Goal: Information Seeking & Learning: Learn about a topic

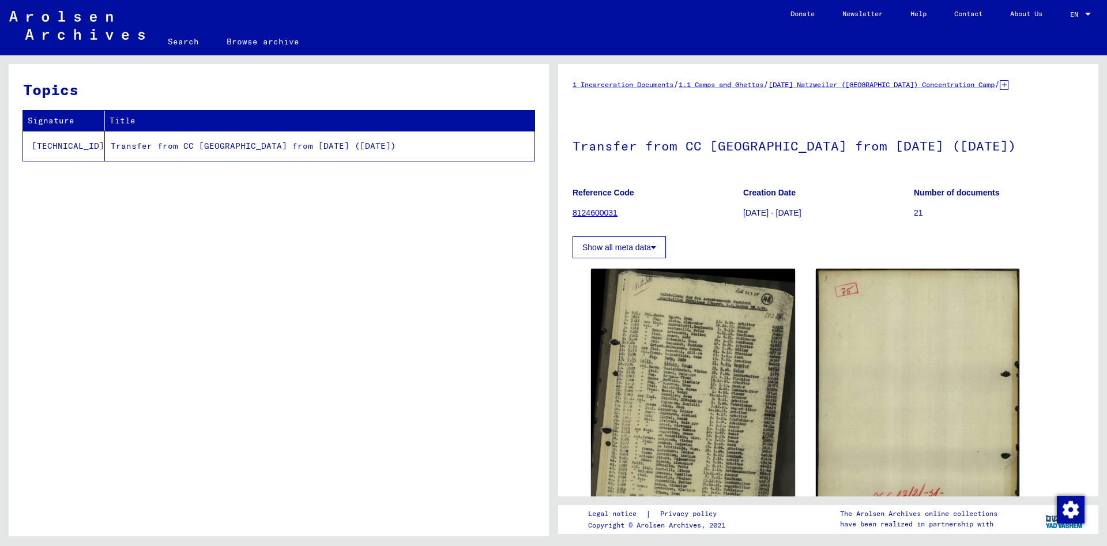
click at [667, 412] on img at bounding box center [693, 411] width 204 height 284
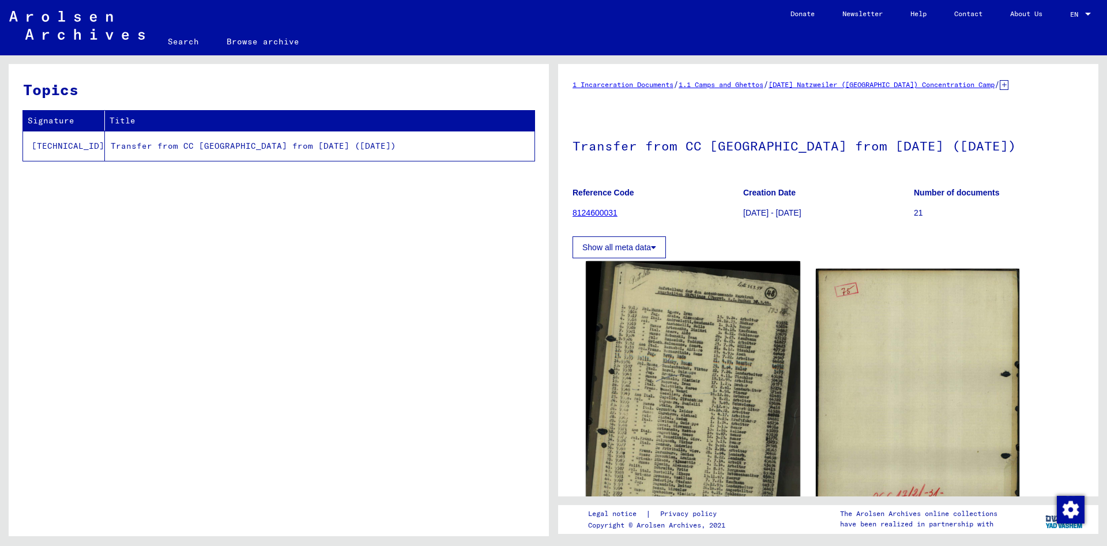
click at [675, 402] on img at bounding box center [693, 410] width 214 height 298
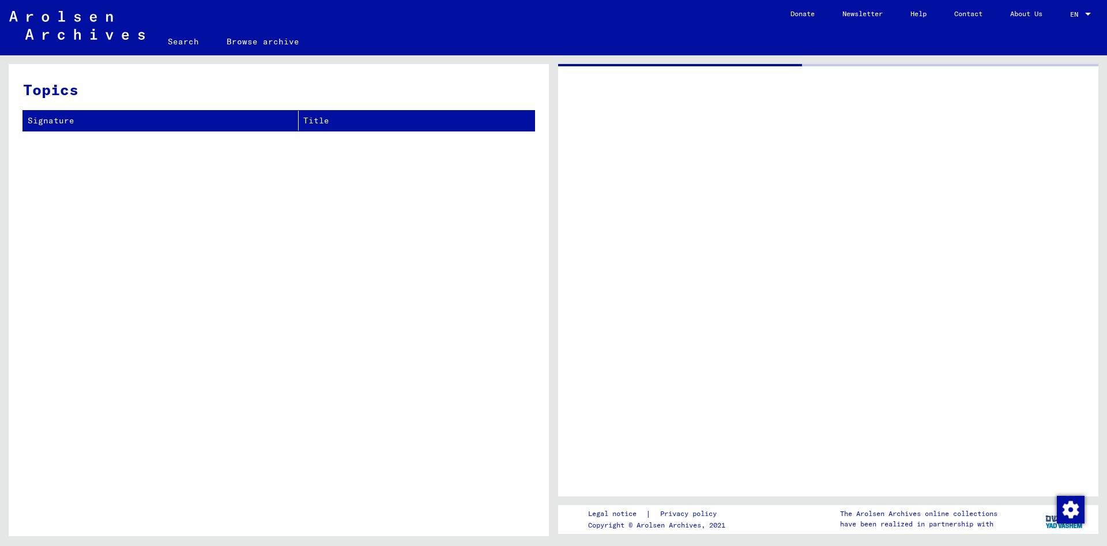
click at [675, 402] on div at bounding box center [828, 280] width 540 height 432
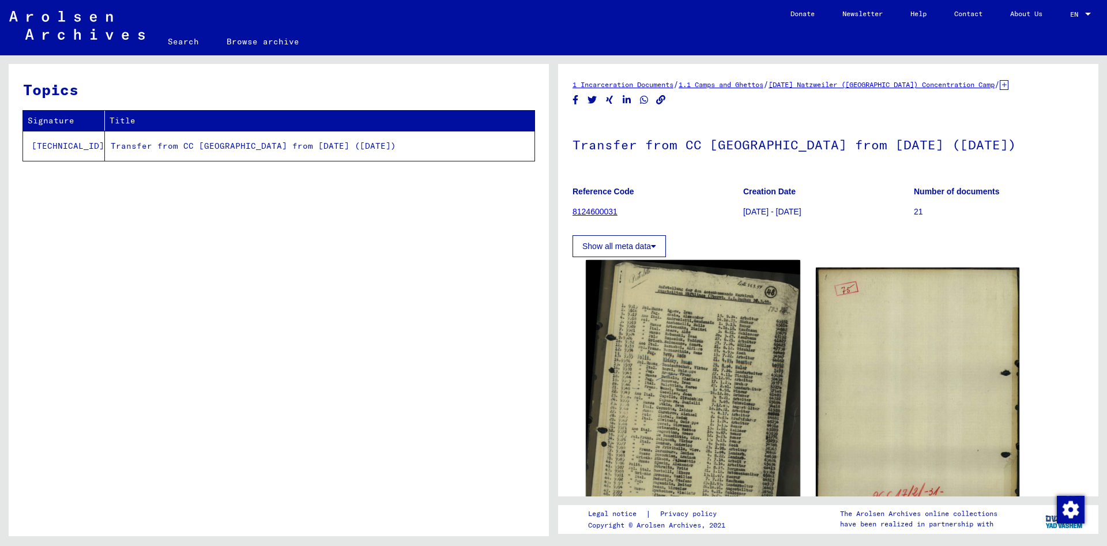
click at [720, 390] on img at bounding box center [693, 409] width 214 height 298
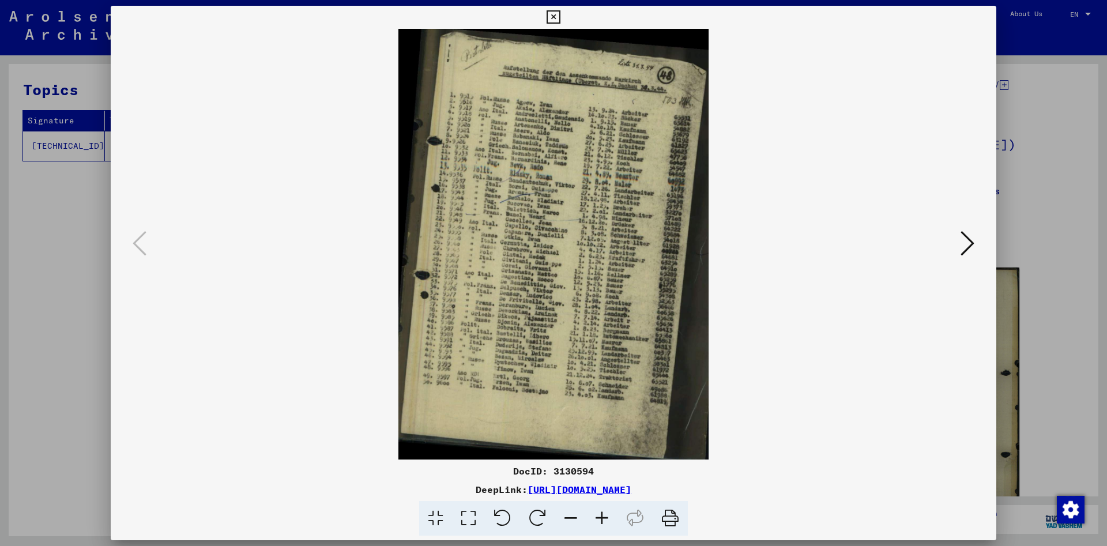
click at [614, 510] on icon at bounding box center [601, 518] width 31 height 35
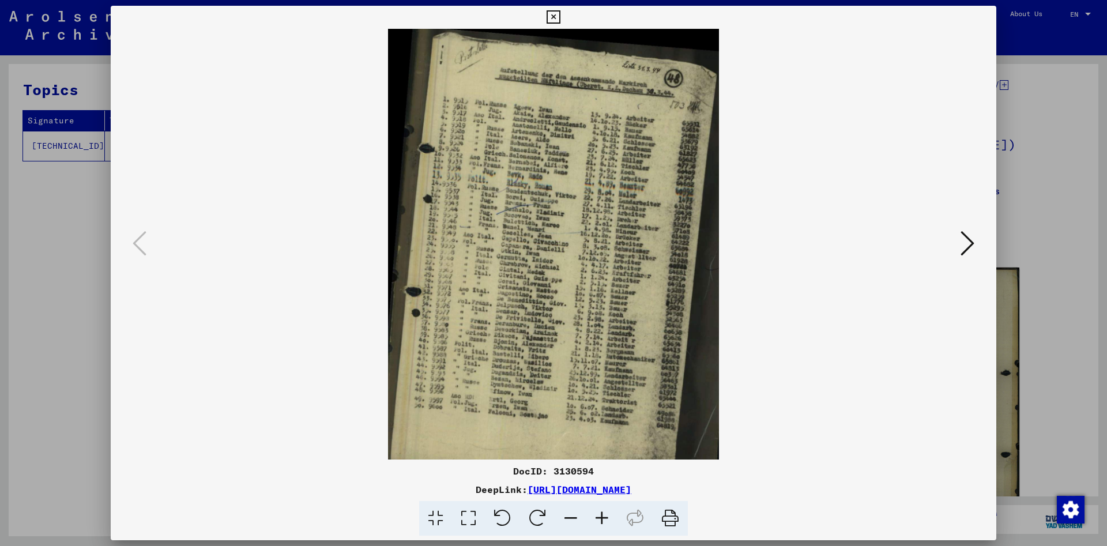
click at [614, 510] on icon at bounding box center [601, 518] width 31 height 35
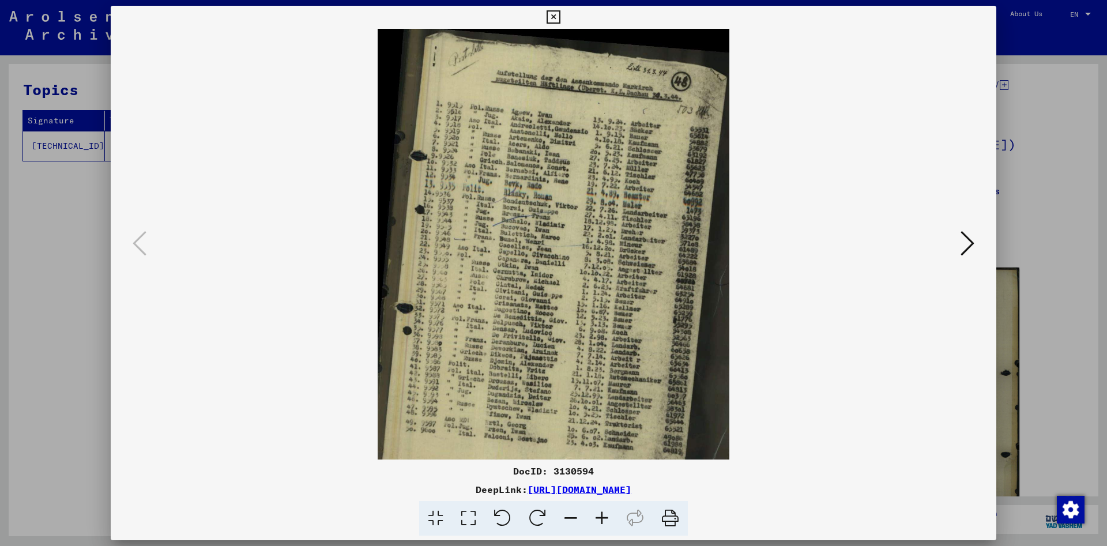
click at [614, 510] on icon at bounding box center [601, 518] width 31 height 35
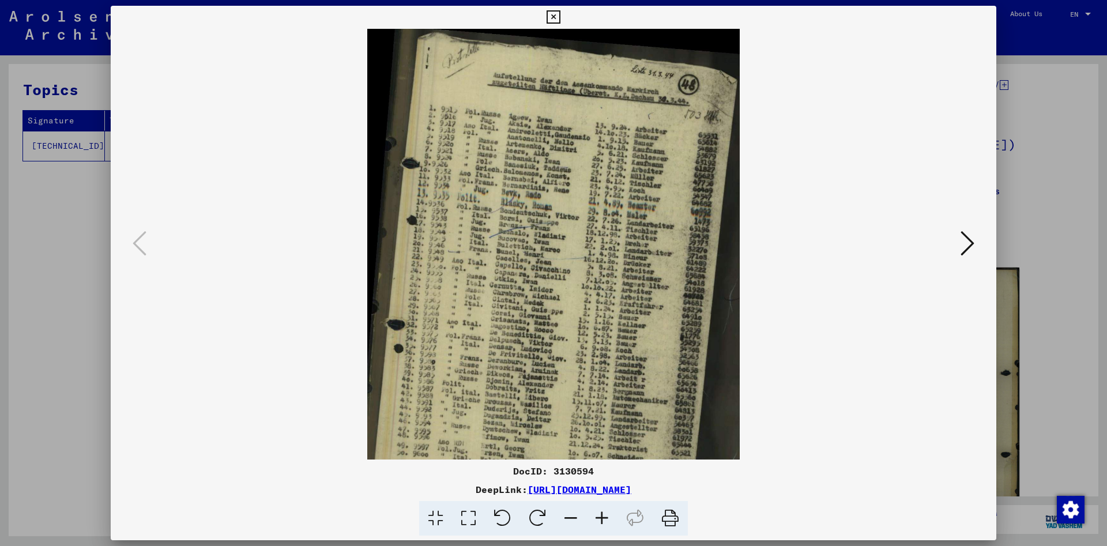
click at [614, 510] on icon at bounding box center [601, 518] width 31 height 35
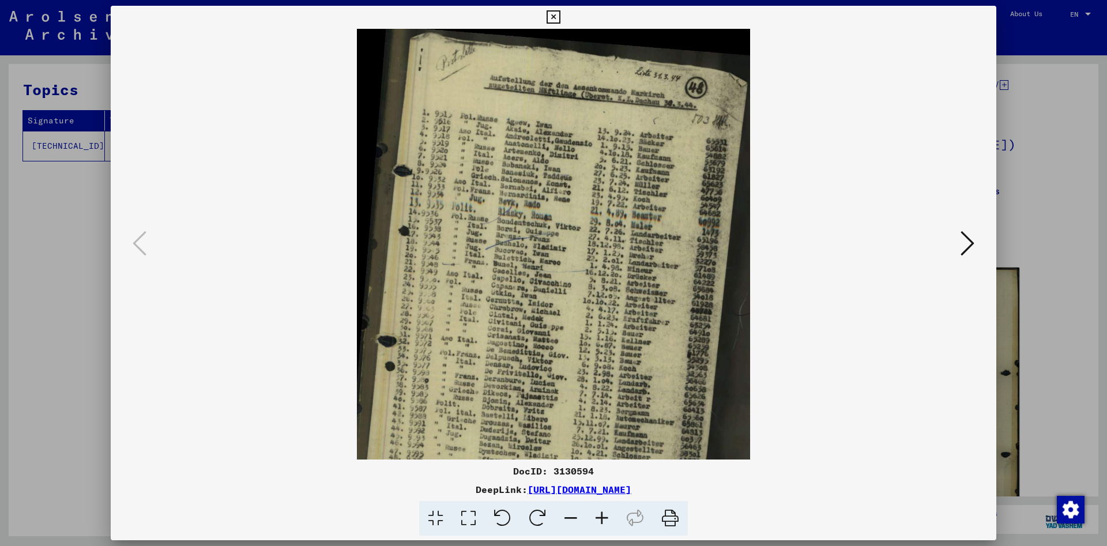
click at [614, 510] on icon at bounding box center [601, 518] width 31 height 35
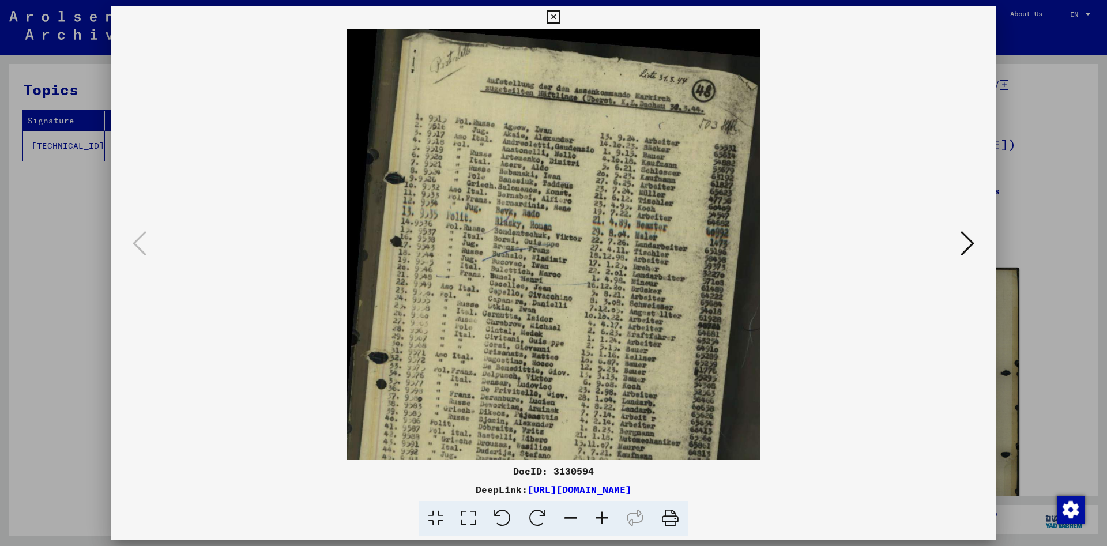
click at [614, 510] on icon at bounding box center [601, 518] width 31 height 35
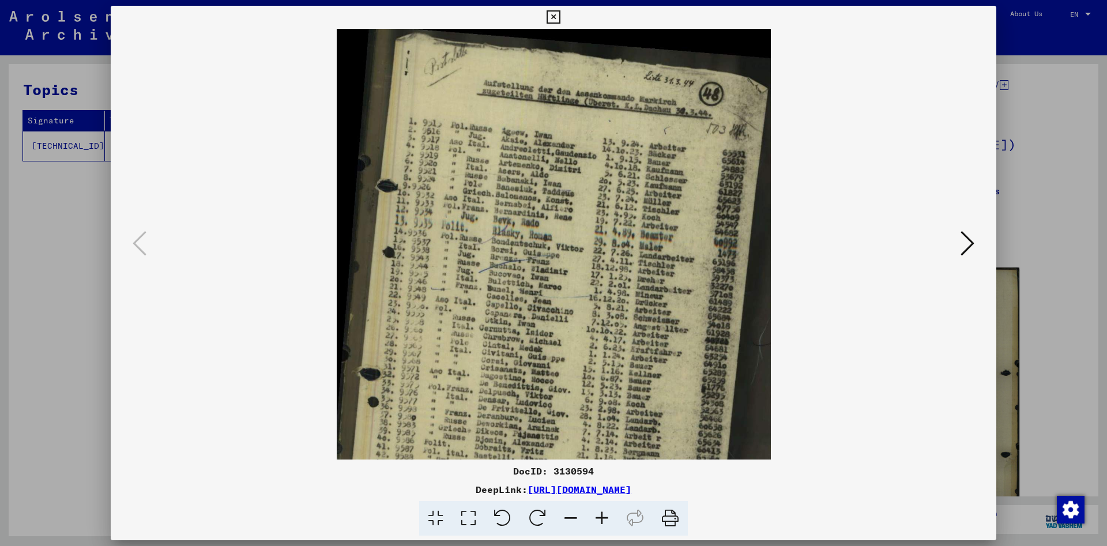
click at [614, 510] on icon at bounding box center [601, 518] width 31 height 35
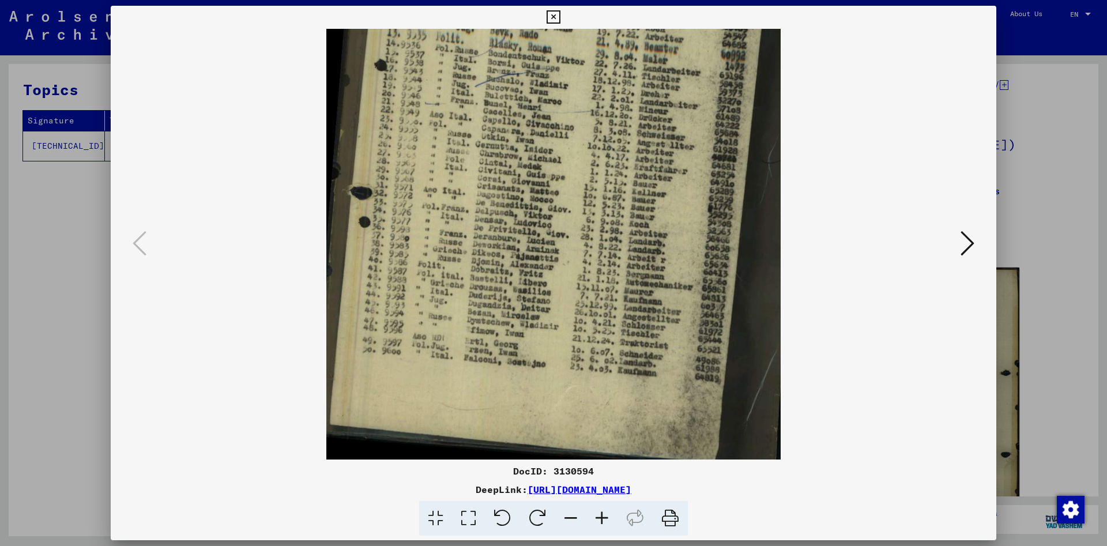
scroll to position [202, 0]
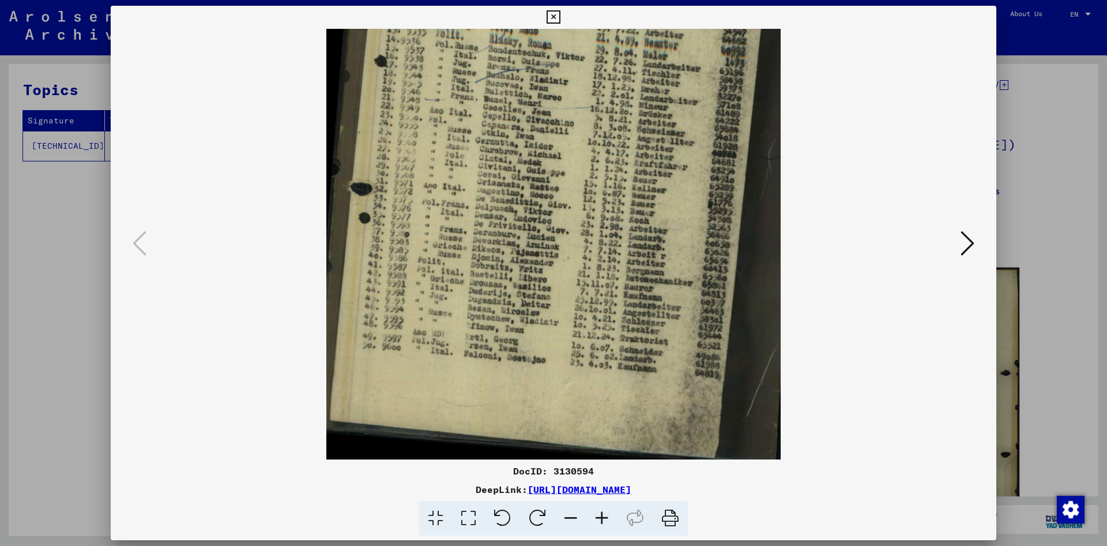
drag, startPoint x: 592, startPoint y: 353, endPoint x: 637, endPoint y: 144, distance: 214.1
click at [637, 144] on img at bounding box center [553, 143] width 455 height 633
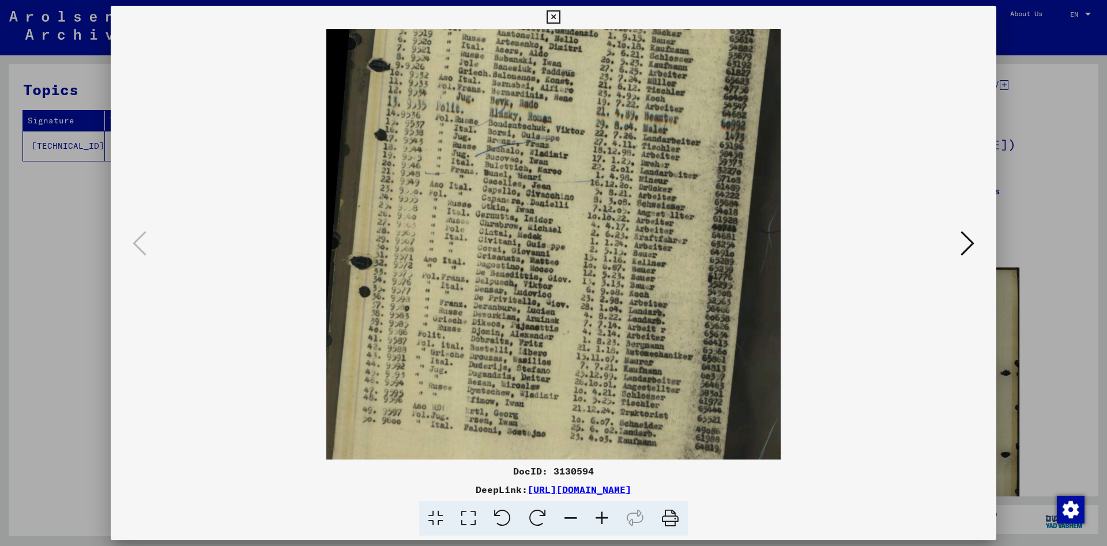
scroll to position [125, 0]
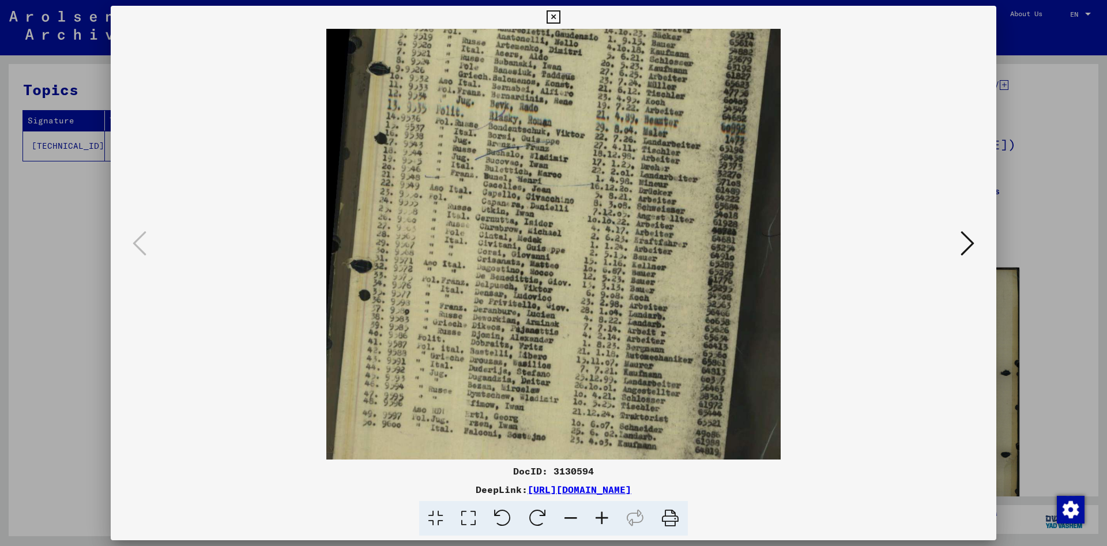
drag, startPoint x: 560, startPoint y: 215, endPoint x: 562, endPoint y: 292, distance: 77.3
click at [562, 292] on img at bounding box center [553, 220] width 455 height 633
click at [965, 244] on icon at bounding box center [968, 244] width 14 height 28
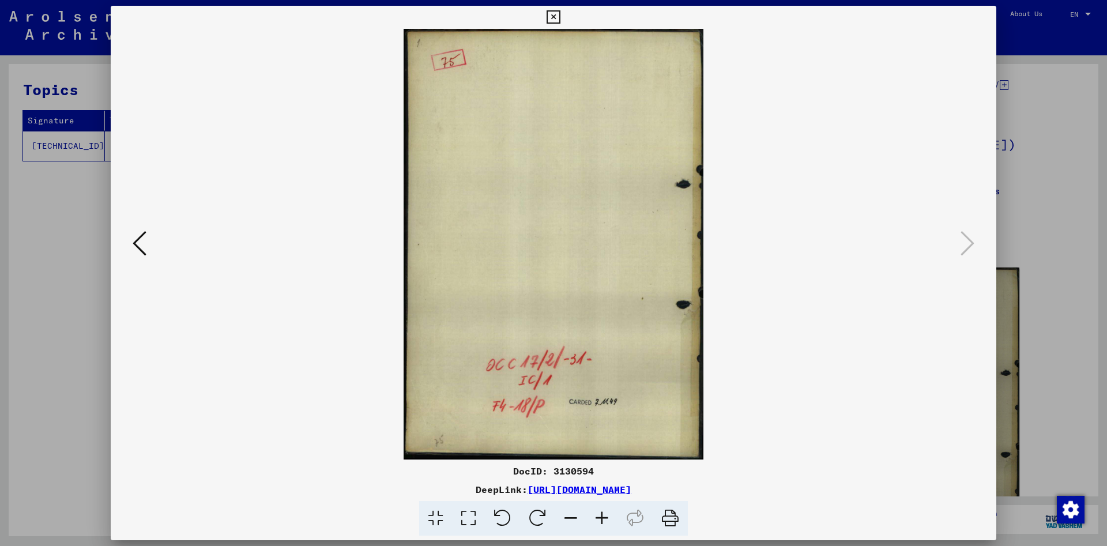
scroll to position [0, 0]
click at [129, 246] on button at bounding box center [139, 244] width 21 height 33
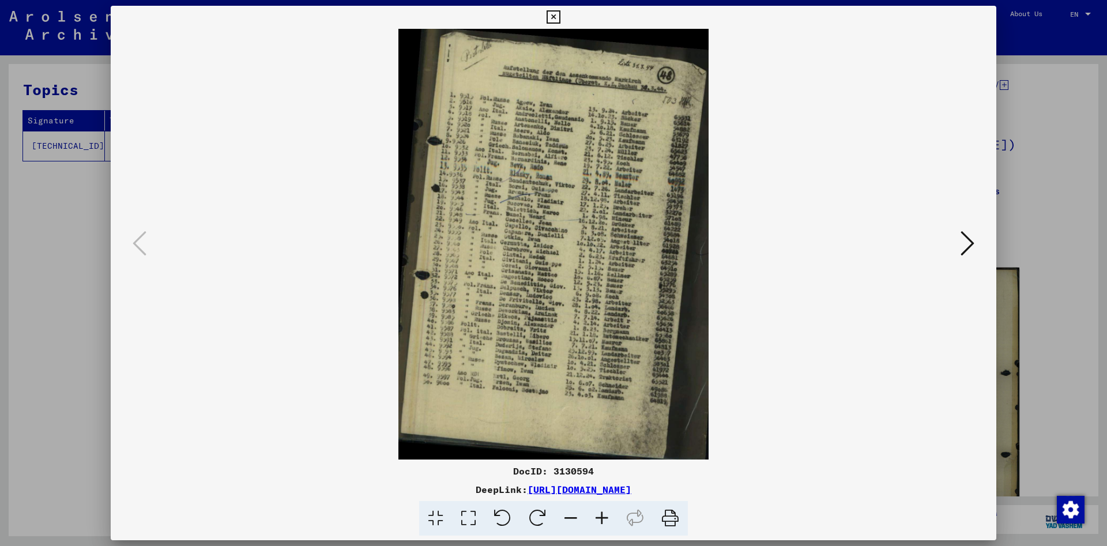
click at [605, 518] on icon at bounding box center [601, 518] width 31 height 35
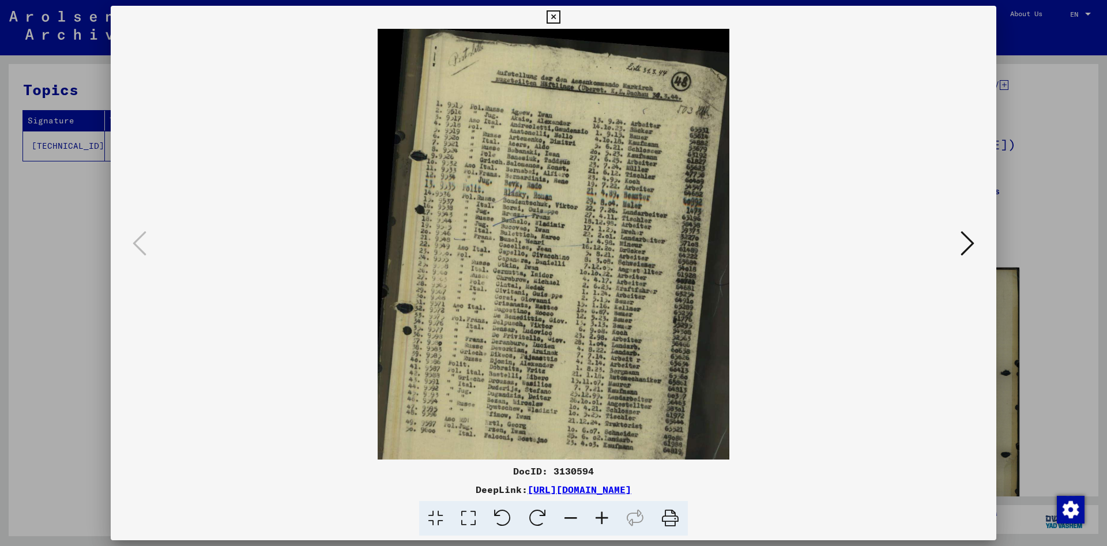
click at [605, 518] on icon at bounding box center [601, 518] width 31 height 35
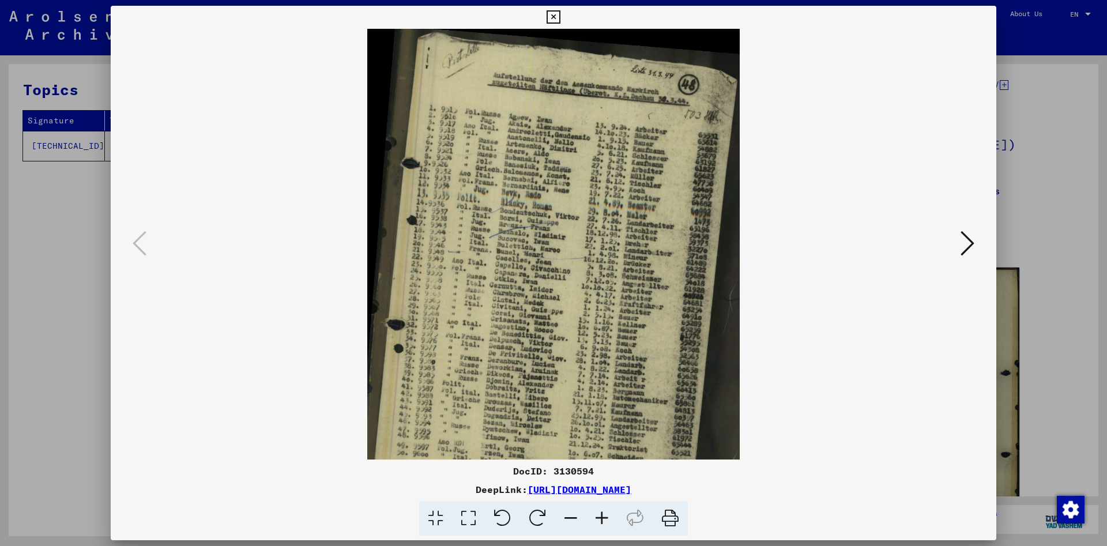
click at [605, 518] on icon at bounding box center [601, 518] width 31 height 35
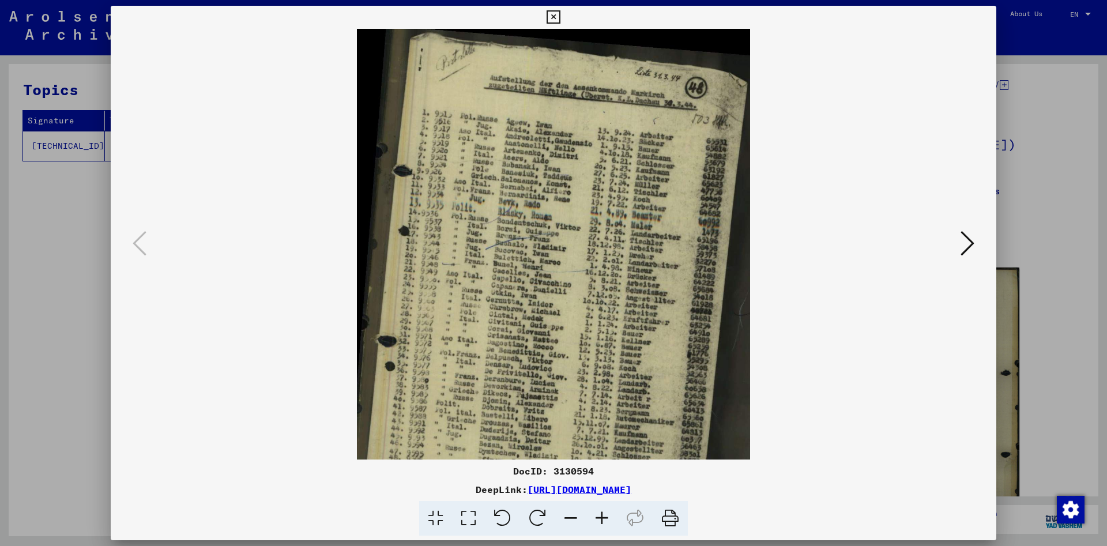
click at [605, 518] on icon at bounding box center [601, 518] width 31 height 35
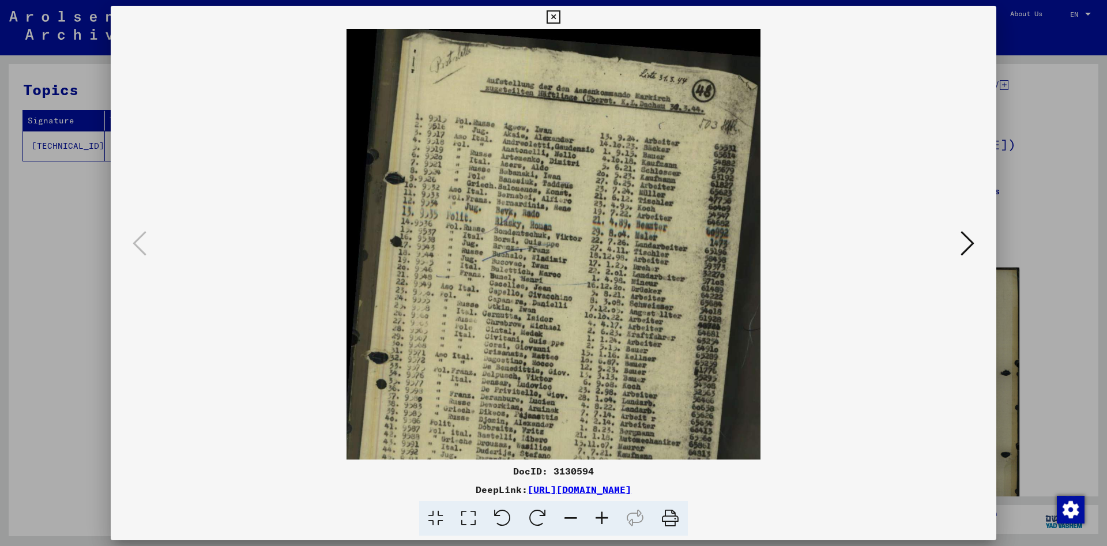
click at [605, 518] on icon at bounding box center [601, 518] width 31 height 35
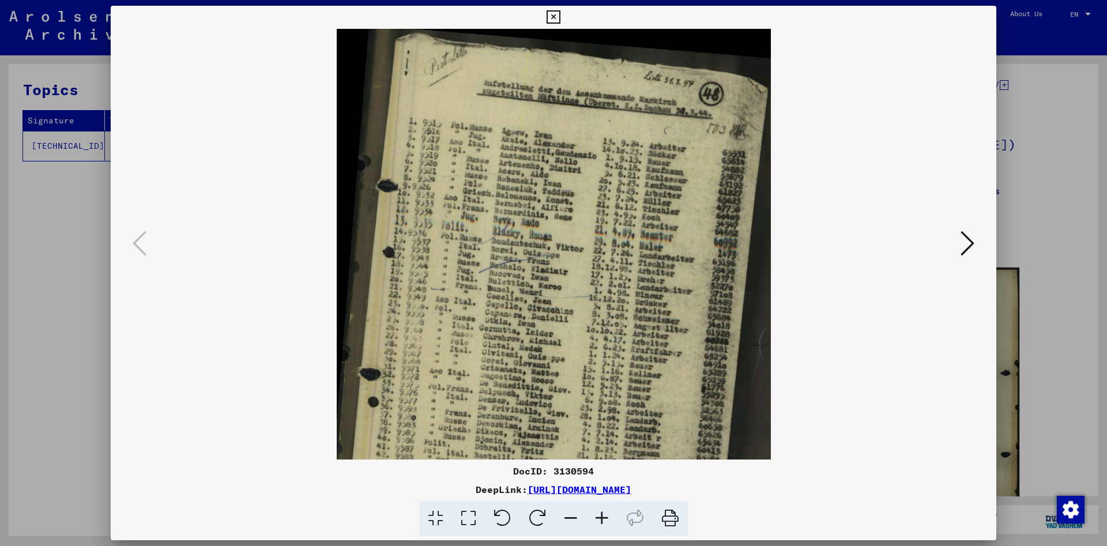
click at [605, 518] on icon at bounding box center [601, 518] width 31 height 35
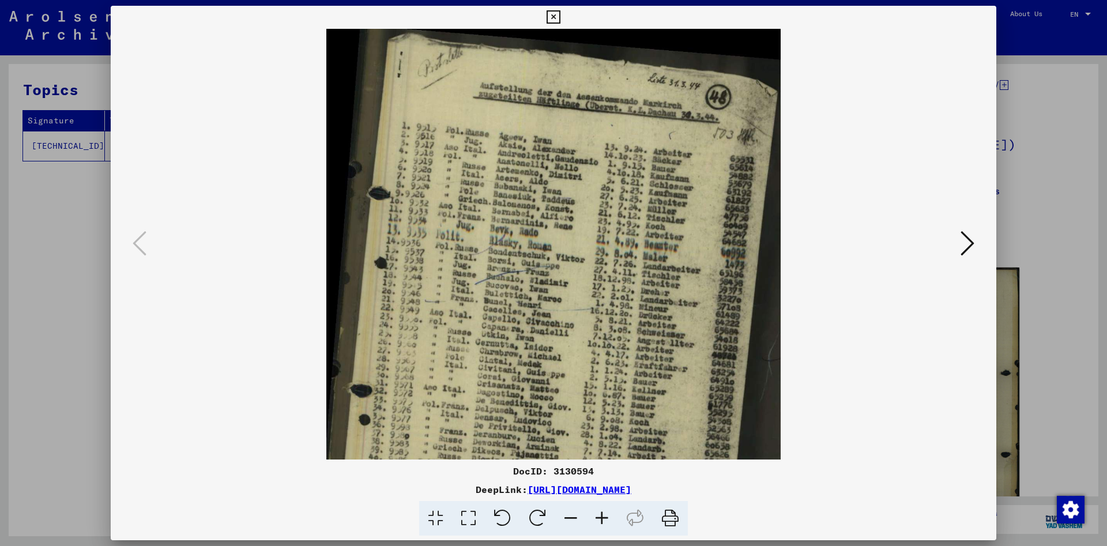
click at [605, 518] on icon at bounding box center [601, 518] width 31 height 35
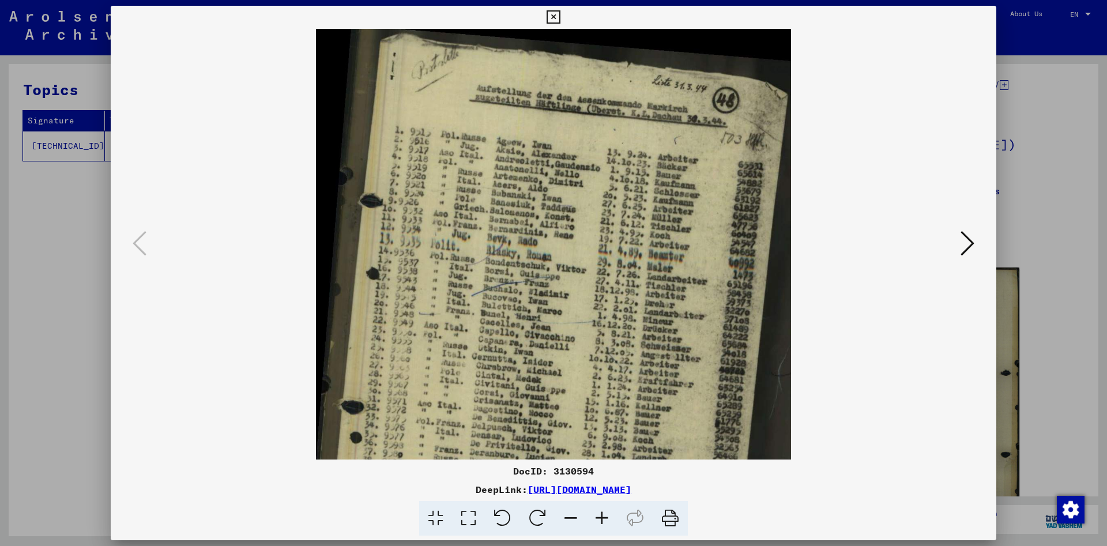
click at [605, 518] on icon at bounding box center [601, 518] width 31 height 35
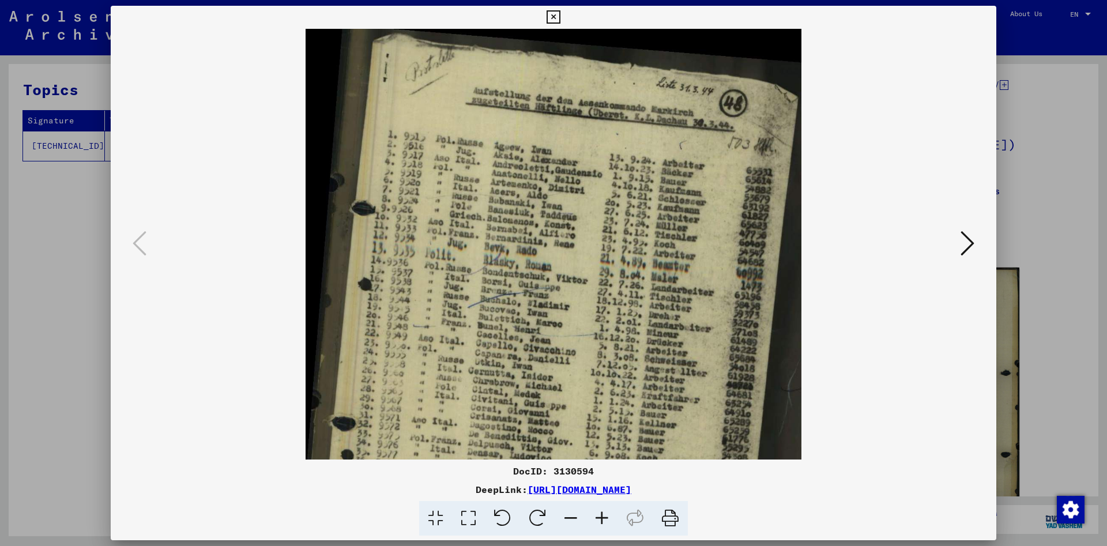
click at [605, 518] on icon at bounding box center [601, 518] width 31 height 35
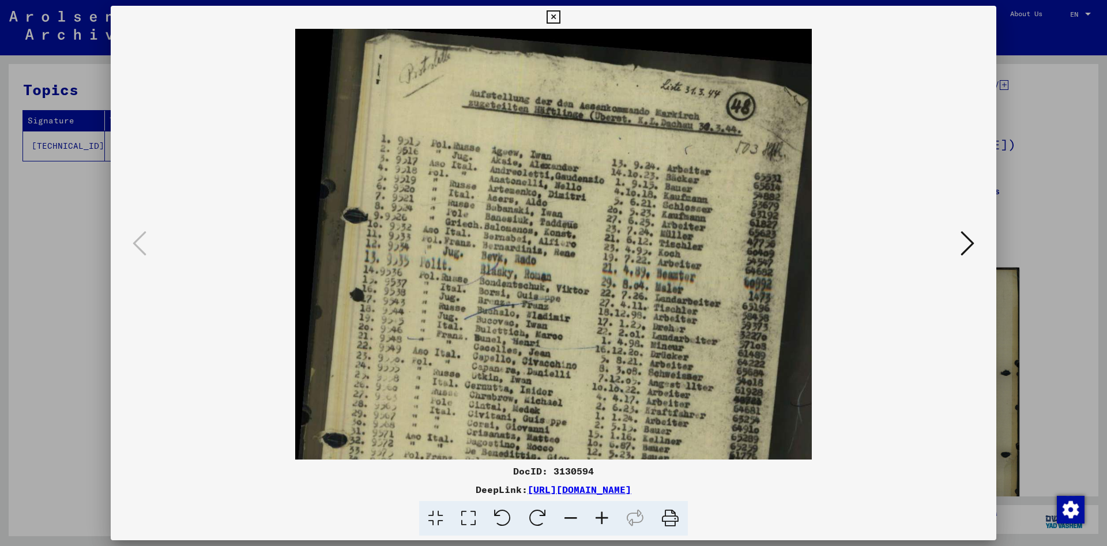
click at [605, 518] on icon at bounding box center [601, 518] width 31 height 35
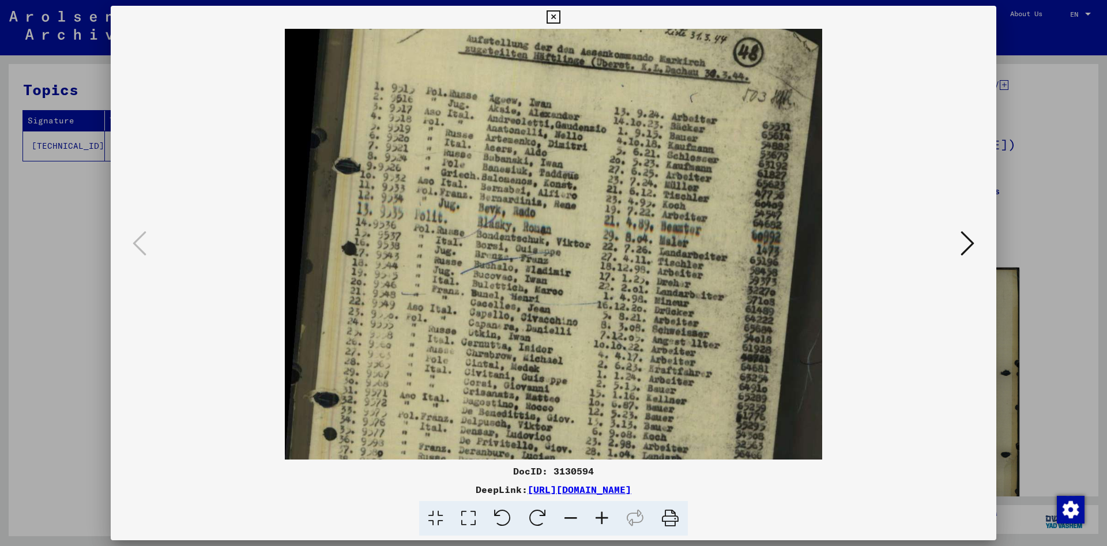
drag, startPoint x: 709, startPoint y: 376, endPoint x: 716, endPoint y: 295, distance: 81.1
click at [711, 304] on img at bounding box center [554, 346] width 538 height 748
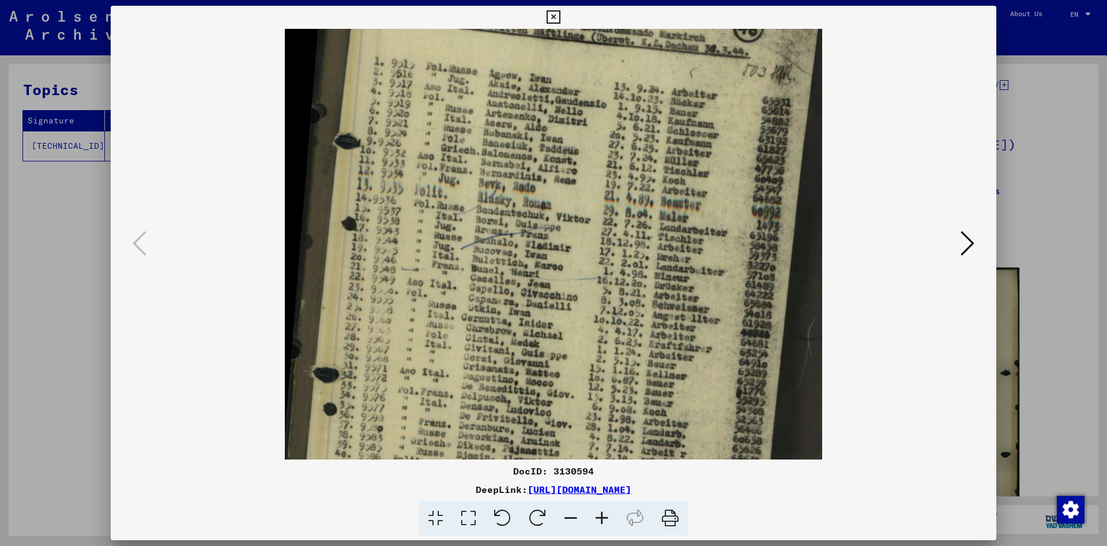
drag, startPoint x: 697, startPoint y: 364, endPoint x: 697, endPoint y: 337, distance: 27.7
click at [697, 350] on img at bounding box center [554, 321] width 538 height 748
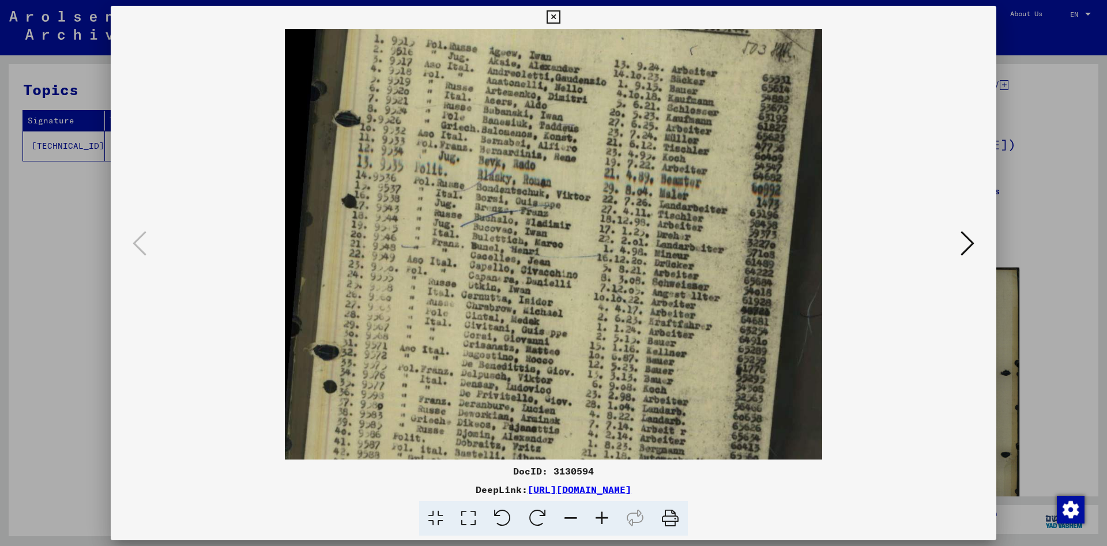
drag, startPoint x: 687, startPoint y: 361, endPoint x: 697, endPoint y: 336, distance: 27.0
click at [693, 349] on img at bounding box center [554, 298] width 538 height 748
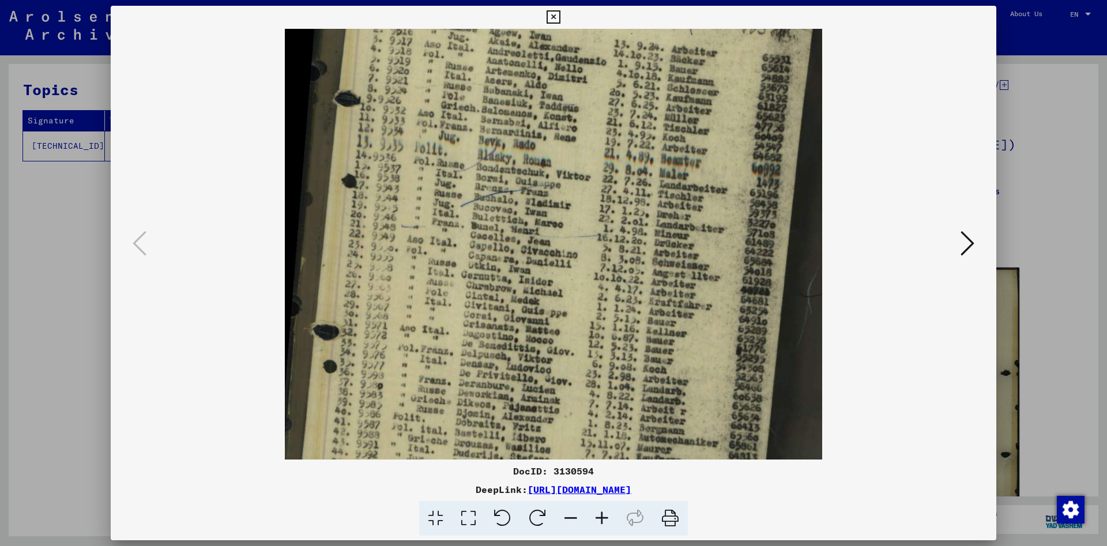
drag, startPoint x: 669, startPoint y: 395, endPoint x: 674, endPoint y: 355, distance: 40.6
click at [672, 368] on img at bounding box center [554, 278] width 538 height 748
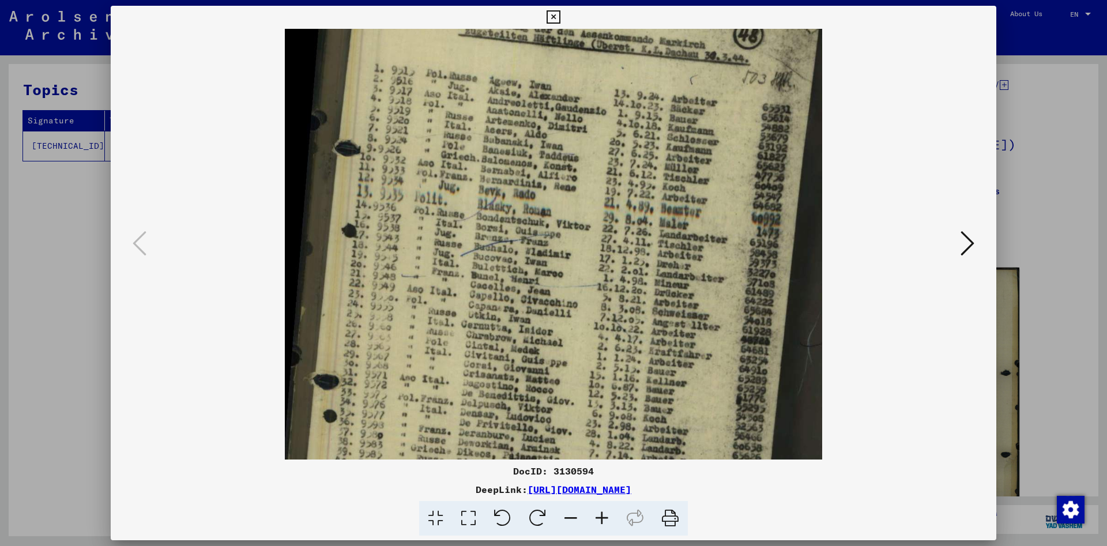
scroll to position [72, 0]
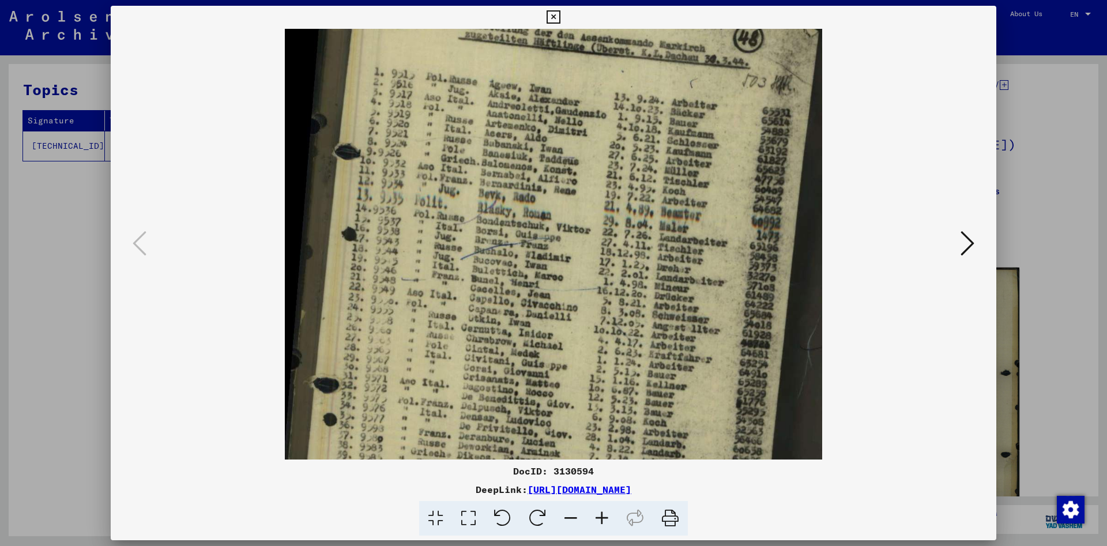
drag, startPoint x: 566, startPoint y: 243, endPoint x: 574, endPoint y: 318, distance: 75.5
click at [574, 318] on img at bounding box center [554, 331] width 538 height 748
click at [560, 19] on icon at bounding box center [553, 17] width 13 height 14
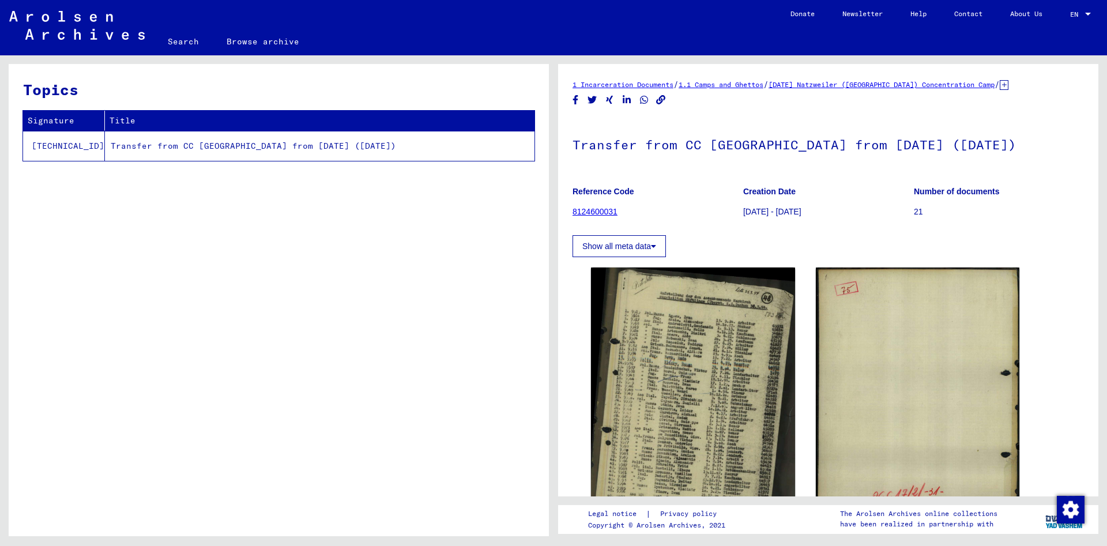
click at [612, 212] on link "8124600031" at bounding box center [595, 211] width 45 height 9
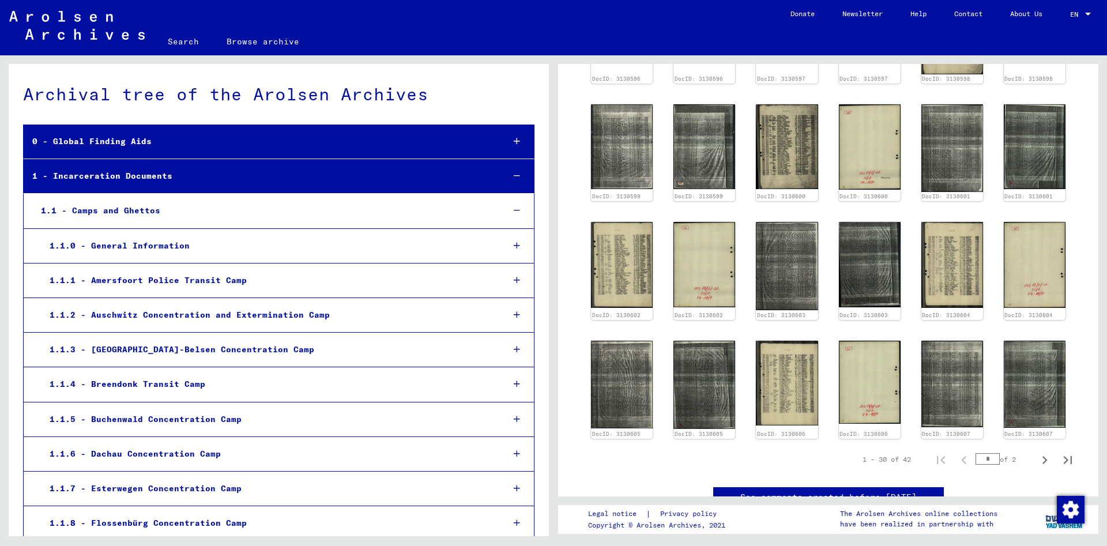
scroll to position [498, 0]
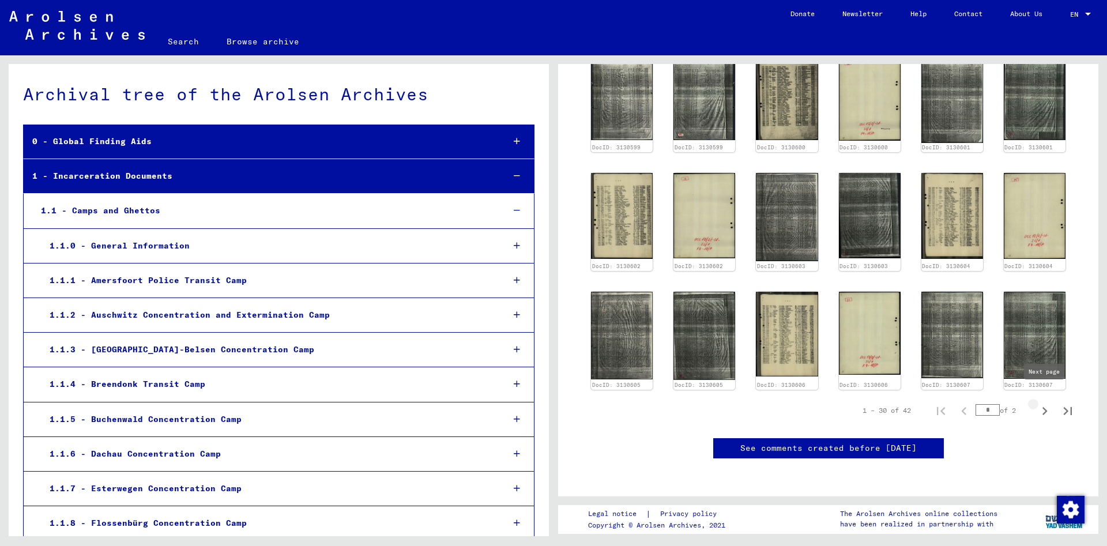
click at [1044, 407] on icon "Next page" at bounding box center [1045, 411] width 5 height 8
type input "*"
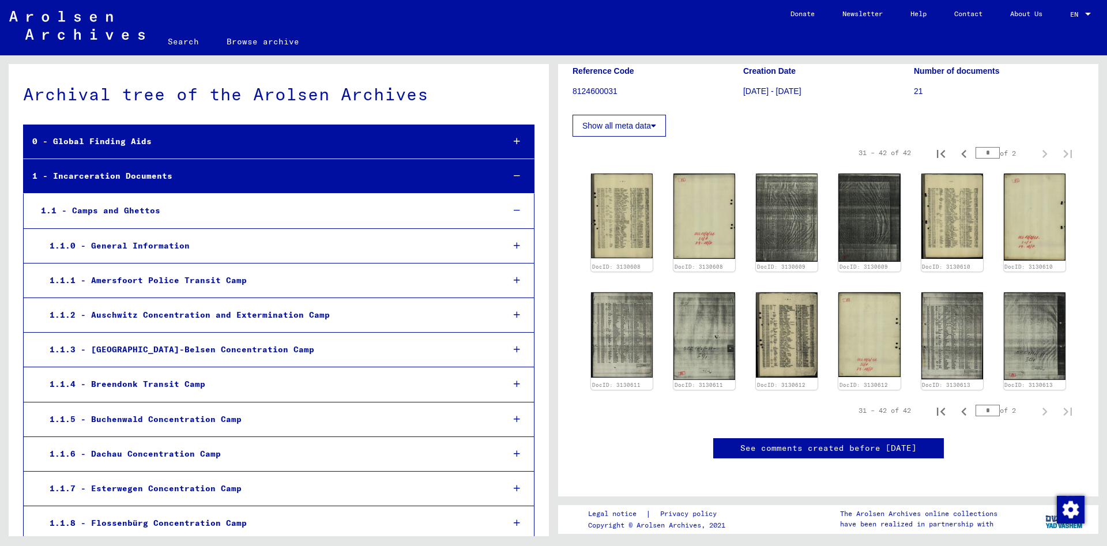
scroll to position [216, 0]
click at [787, 290] on img at bounding box center [787, 335] width 65 height 90
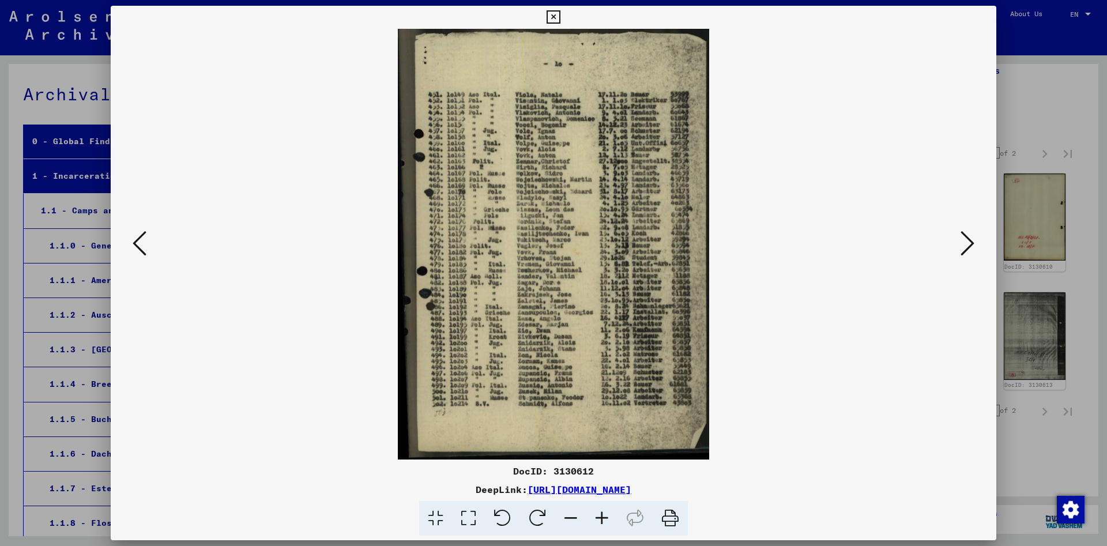
click at [560, 16] on icon at bounding box center [553, 17] width 13 height 14
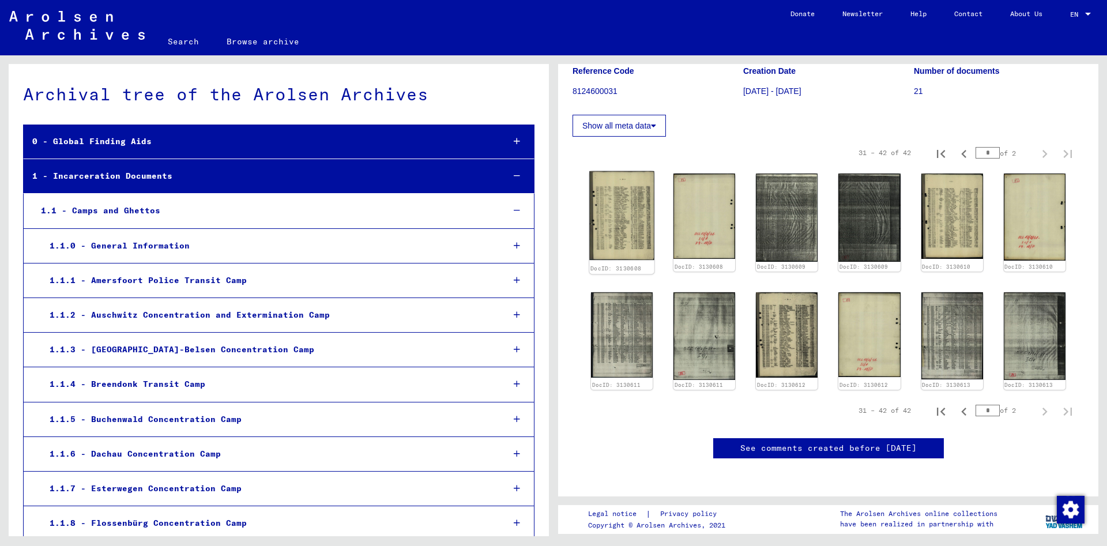
click at [610, 171] on img at bounding box center [621, 215] width 65 height 89
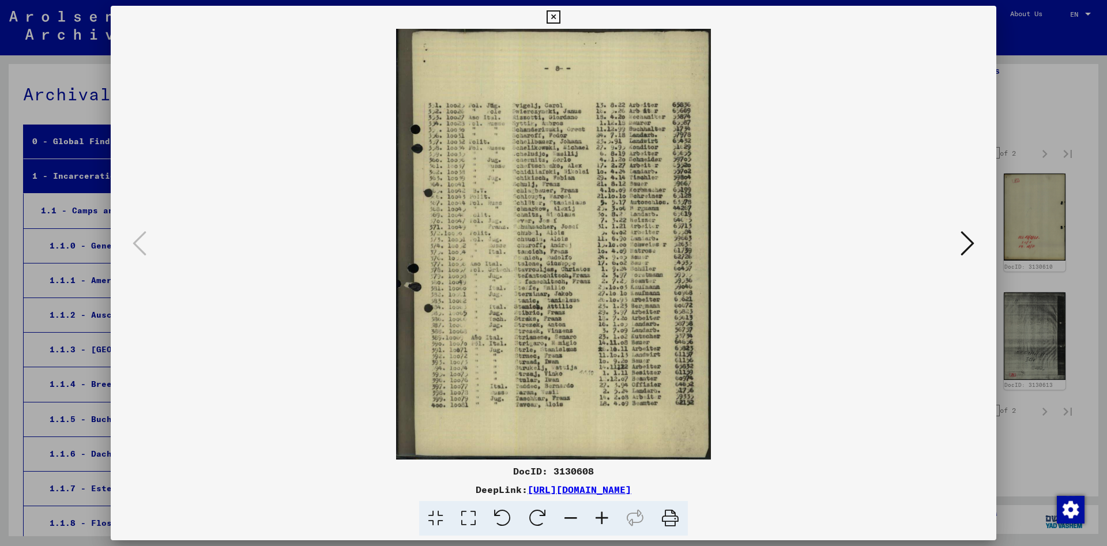
click at [560, 18] on icon at bounding box center [553, 17] width 13 height 14
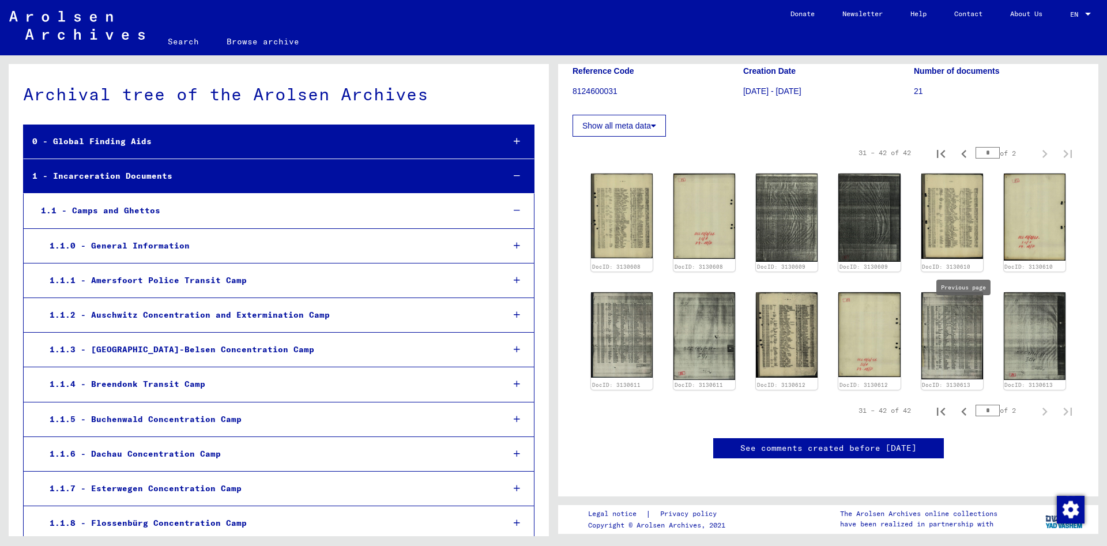
click at [962, 404] on icon "Previous page" at bounding box center [964, 412] width 16 height 16
type input "*"
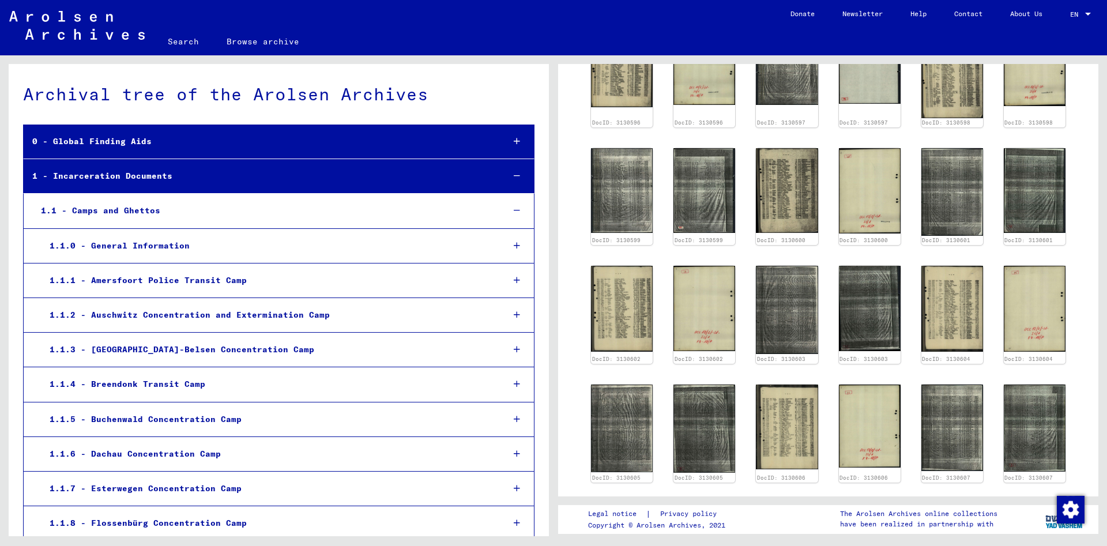
scroll to position [402, 0]
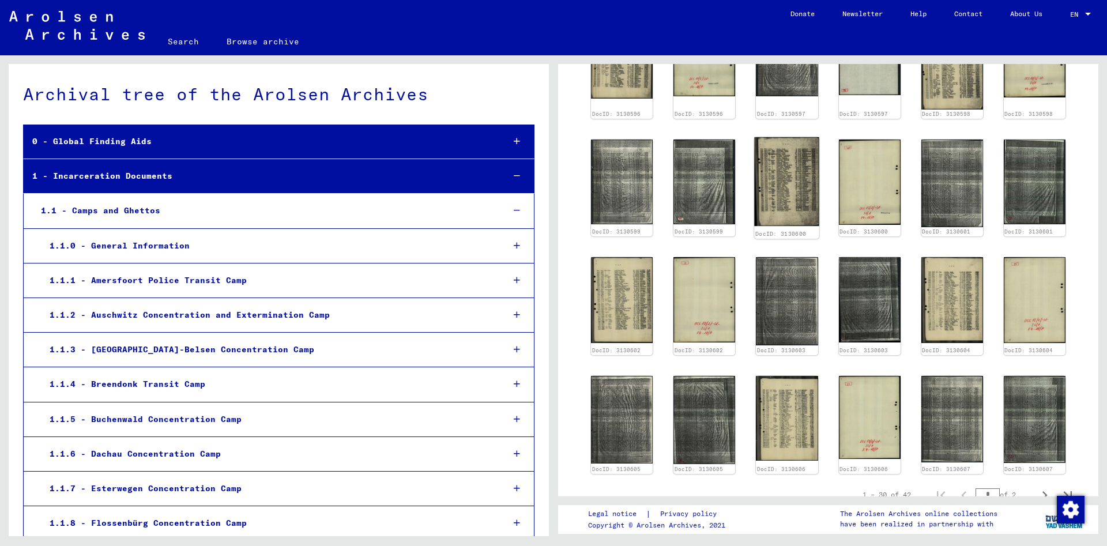
click at [800, 189] on img at bounding box center [787, 181] width 65 height 89
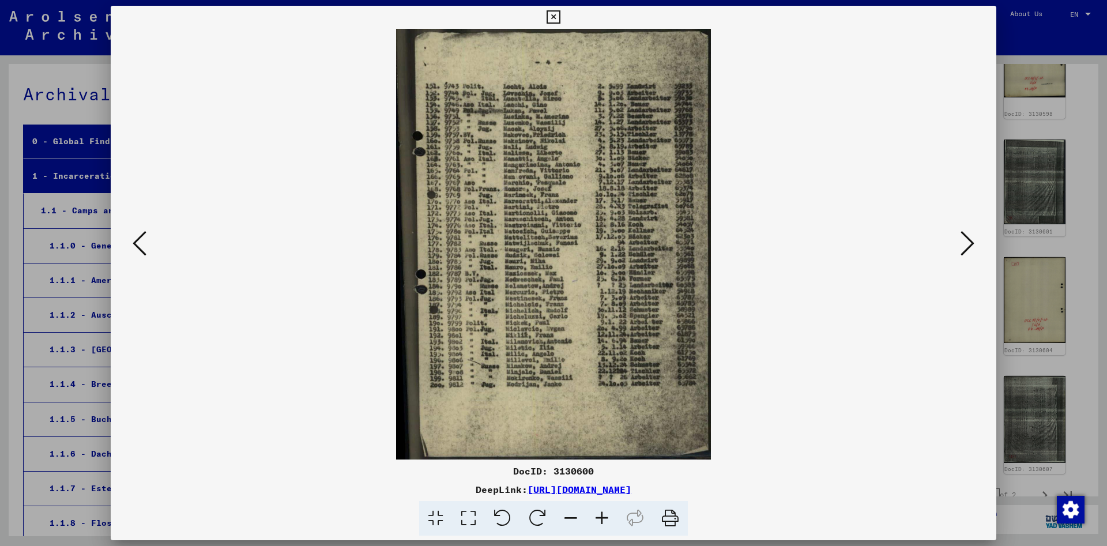
click at [142, 240] on icon at bounding box center [140, 244] width 14 height 28
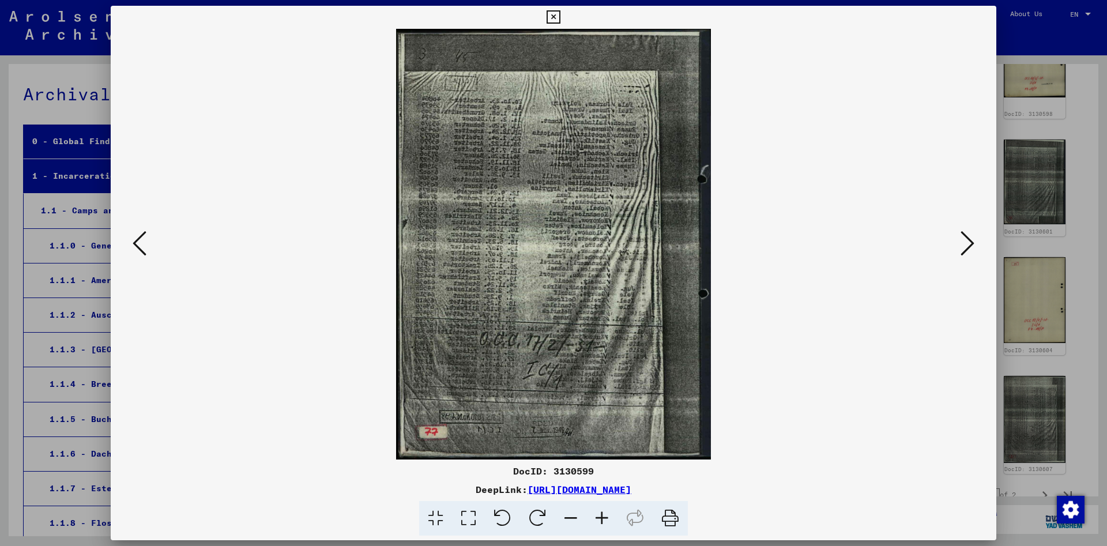
click at [142, 240] on icon at bounding box center [140, 244] width 14 height 28
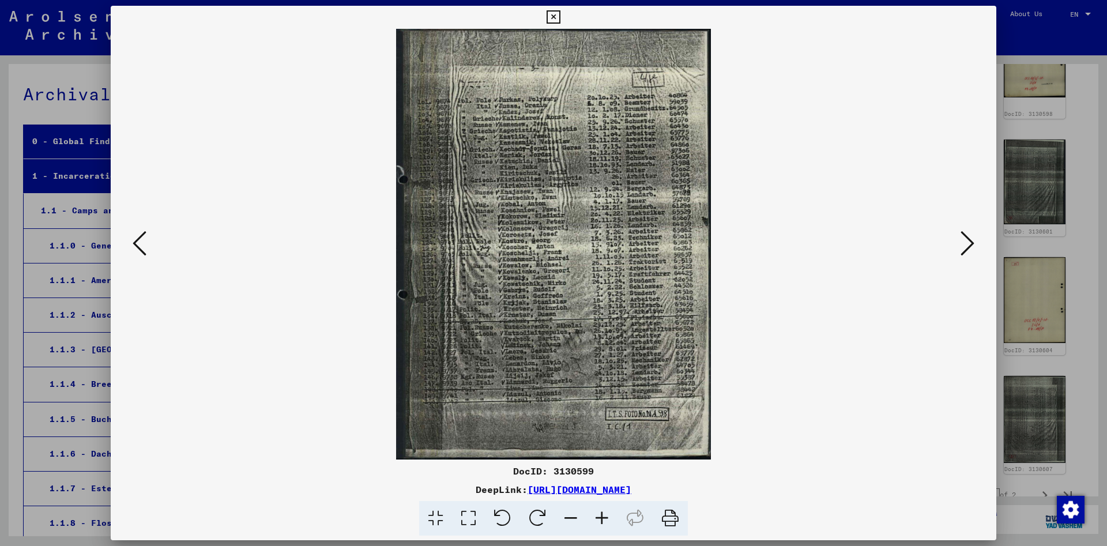
click at [142, 240] on icon at bounding box center [140, 244] width 14 height 28
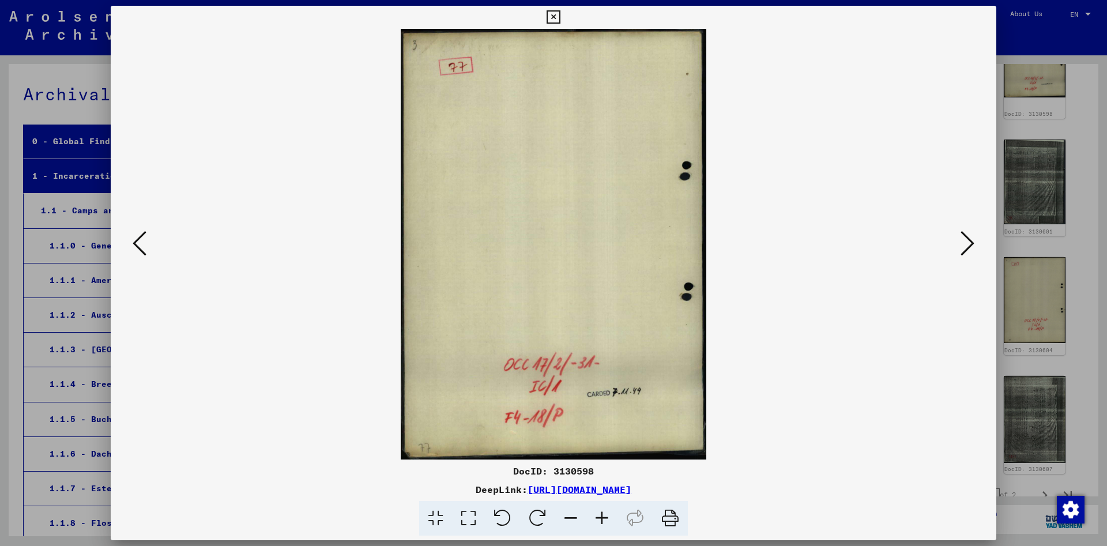
click at [142, 240] on icon at bounding box center [140, 244] width 14 height 28
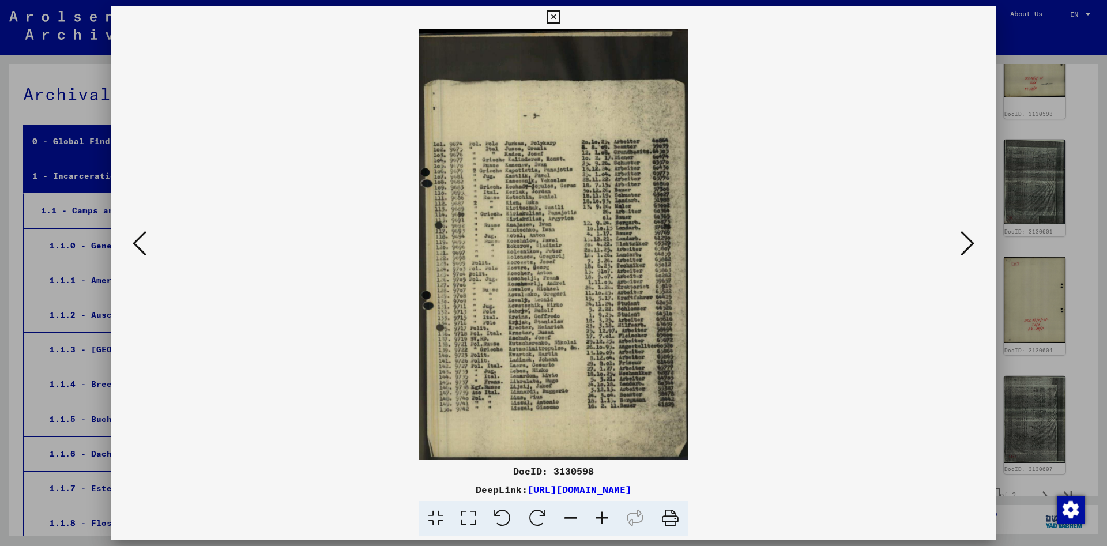
click at [142, 240] on icon at bounding box center [140, 244] width 14 height 28
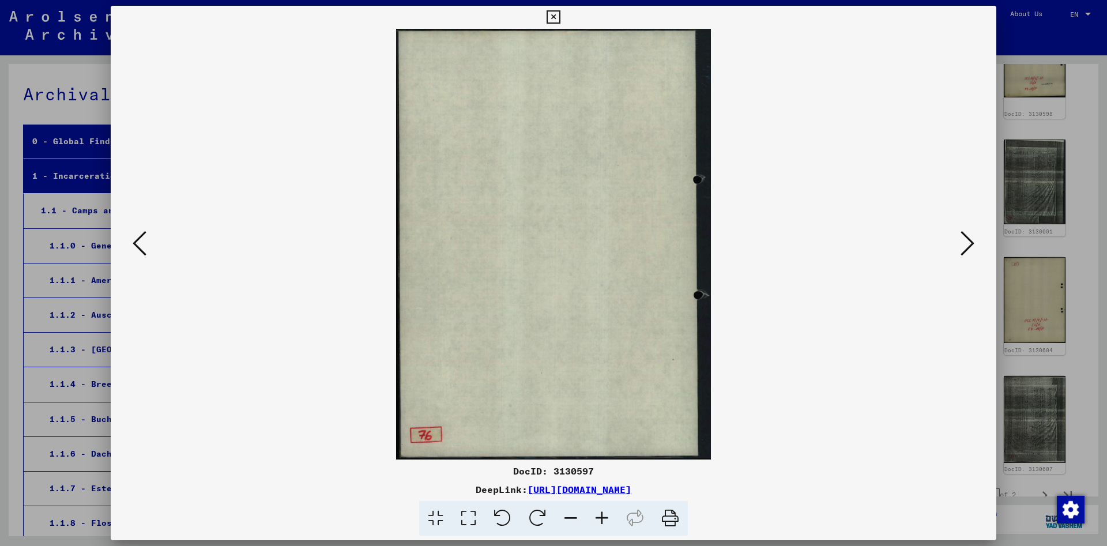
click at [142, 240] on icon at bounding box center [140, 244] width 14 height 28
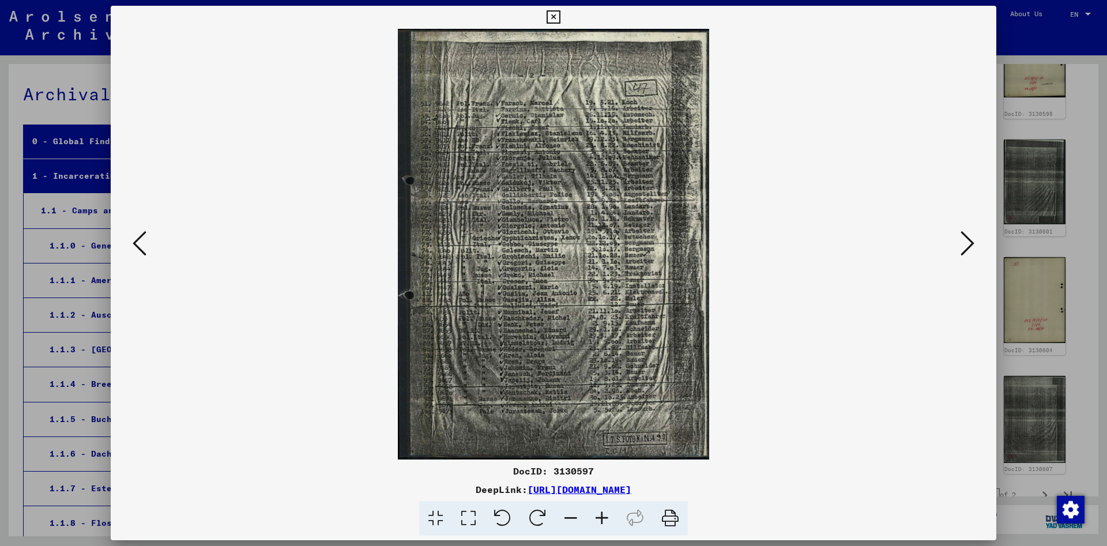
click at [142, 240] on icon at bounding box center [140, 244] width 14 height 28
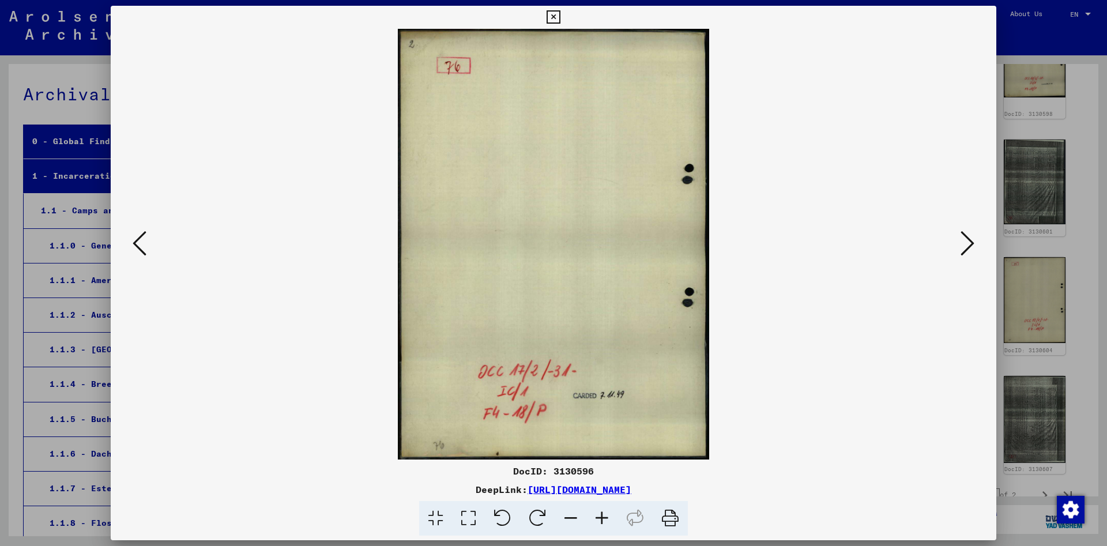
click at [142, 240] on icon at bounding box center [140, 244] width 14 height 28
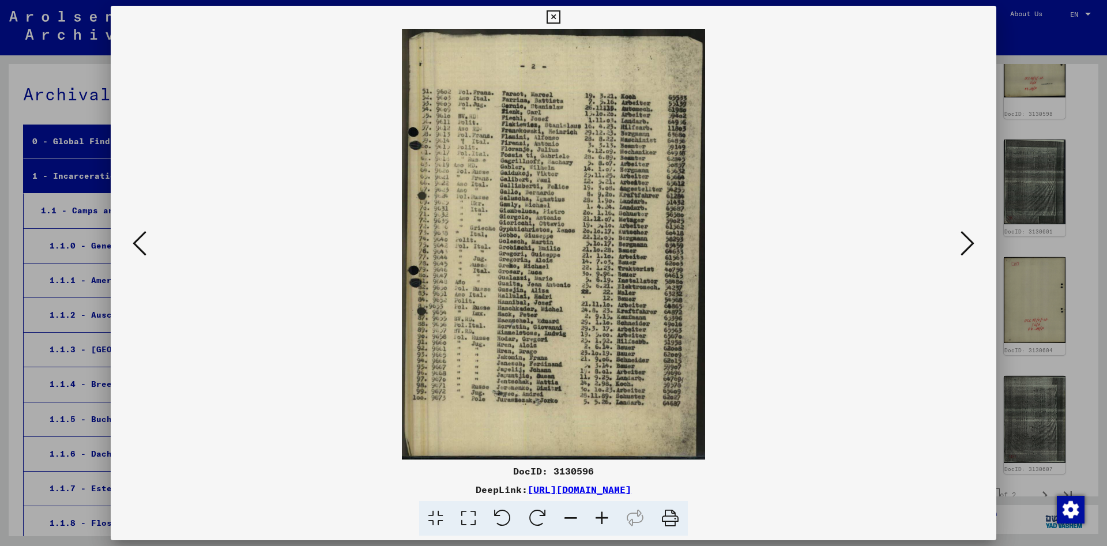
click at [142, 240] on icon at bounding box center [140, 244] width 14 height 28
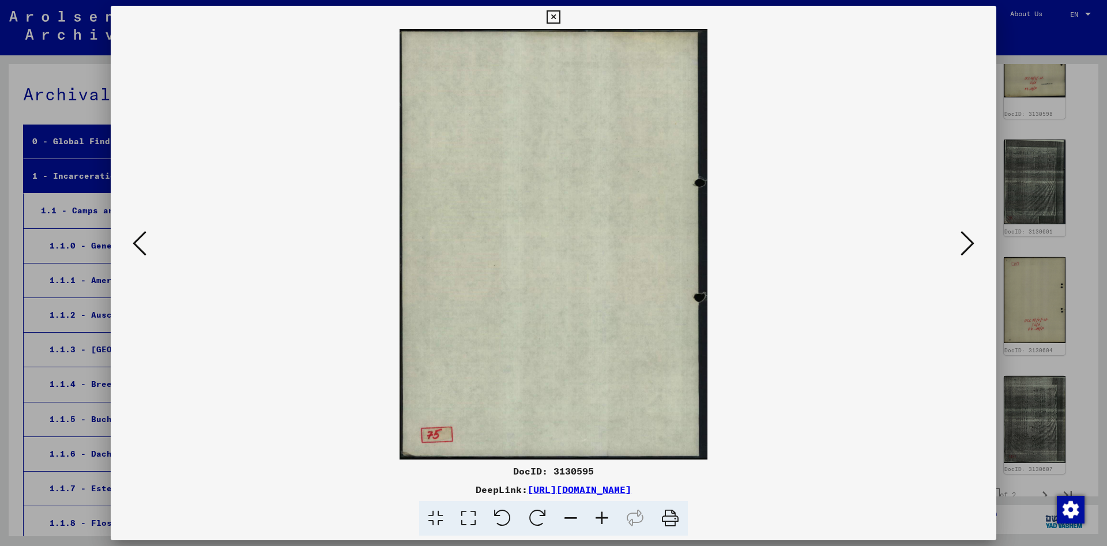
click at [142, 240] on icon at bounding box center [140, 244] width 14 height 28
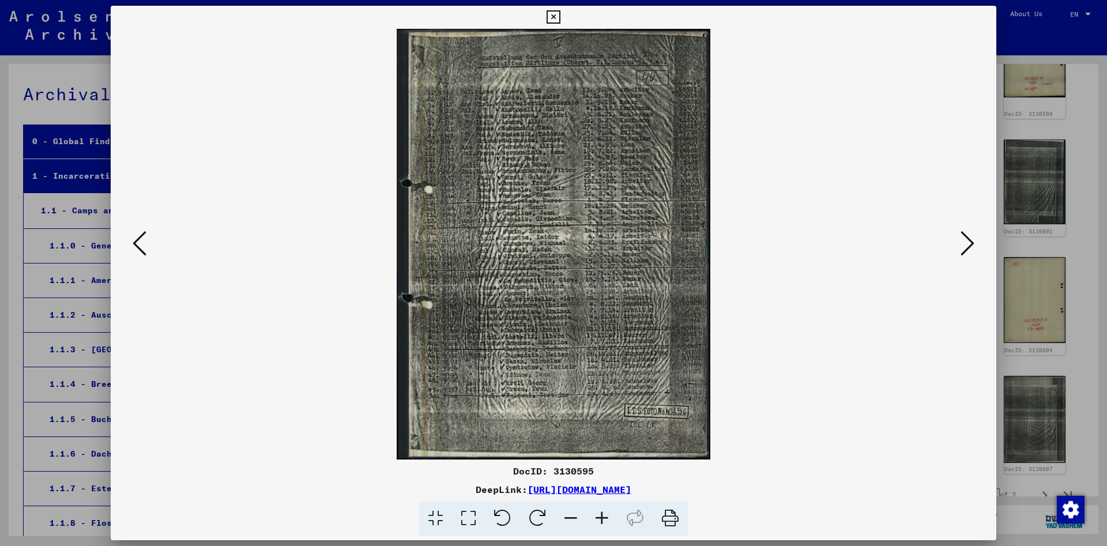
click at [142, 240] on icon at bounding box center [140, 244] width 14 height 28
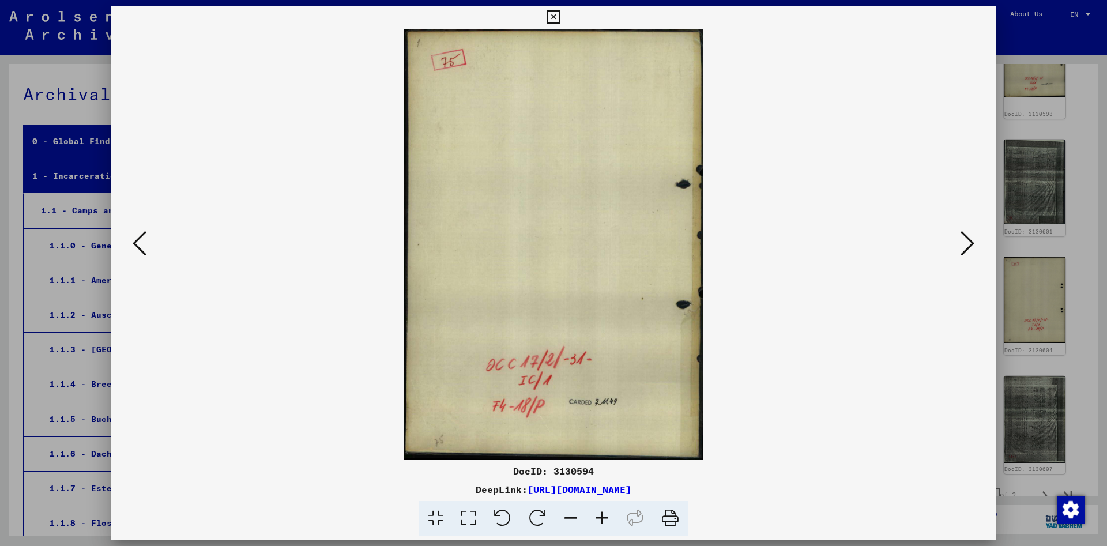
click at [142, 240] on icon at bounding box center [140, 244] width 14 height 28
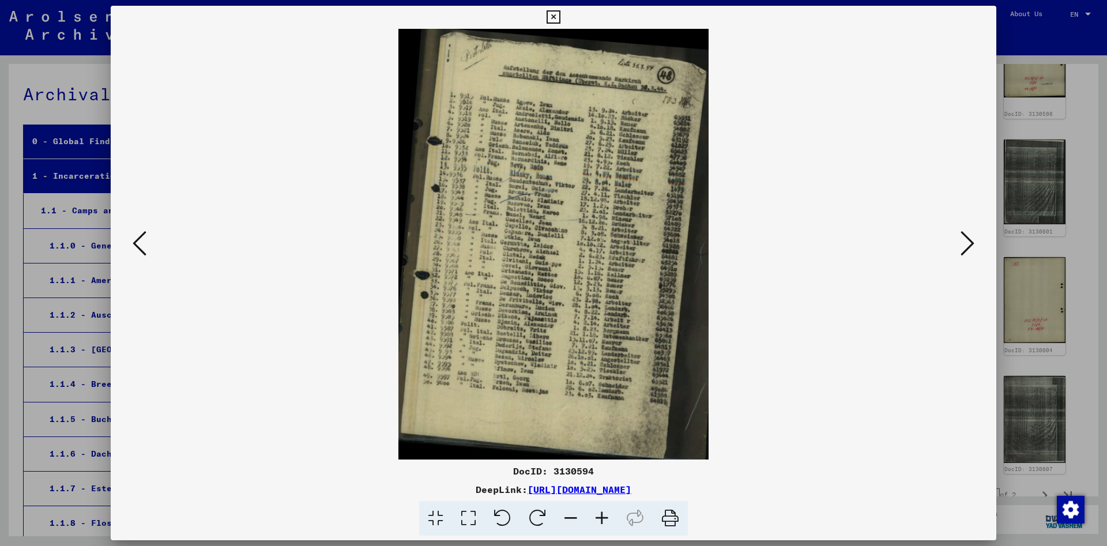
click at [604, 517] on icon at bounding box center [601, 518] width 31 height 35
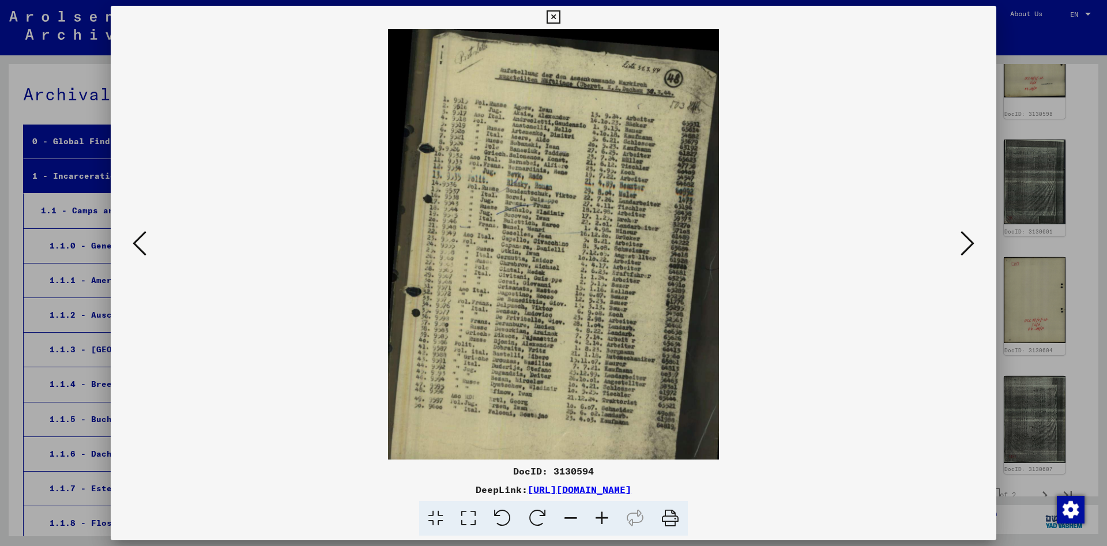
click at [604, 517] on icon at bounding box center [601, 518] width 31 height 35
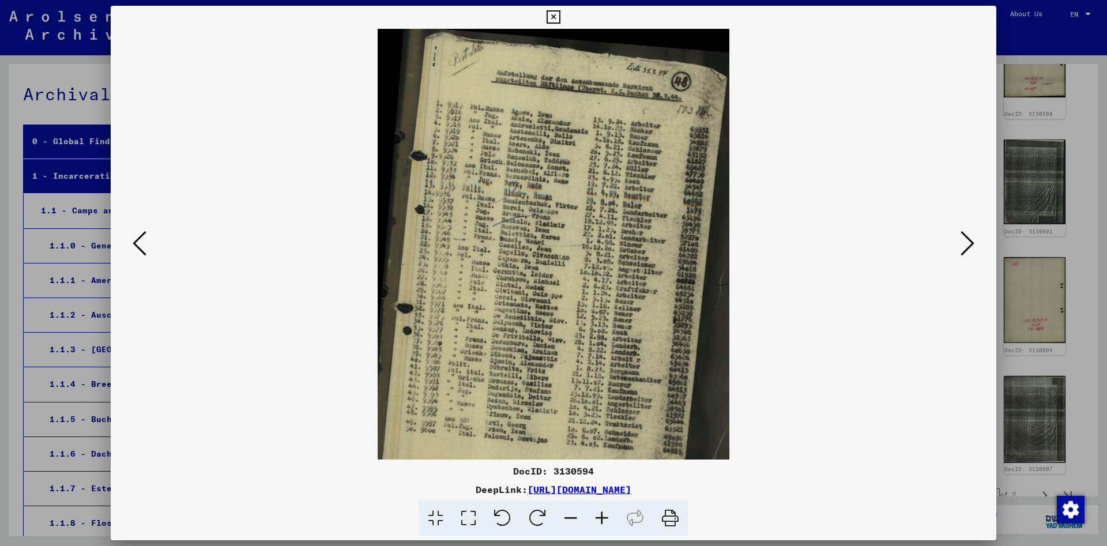
click at [604, 517] on icon at bounding box center [601, 518] width 31 height 35
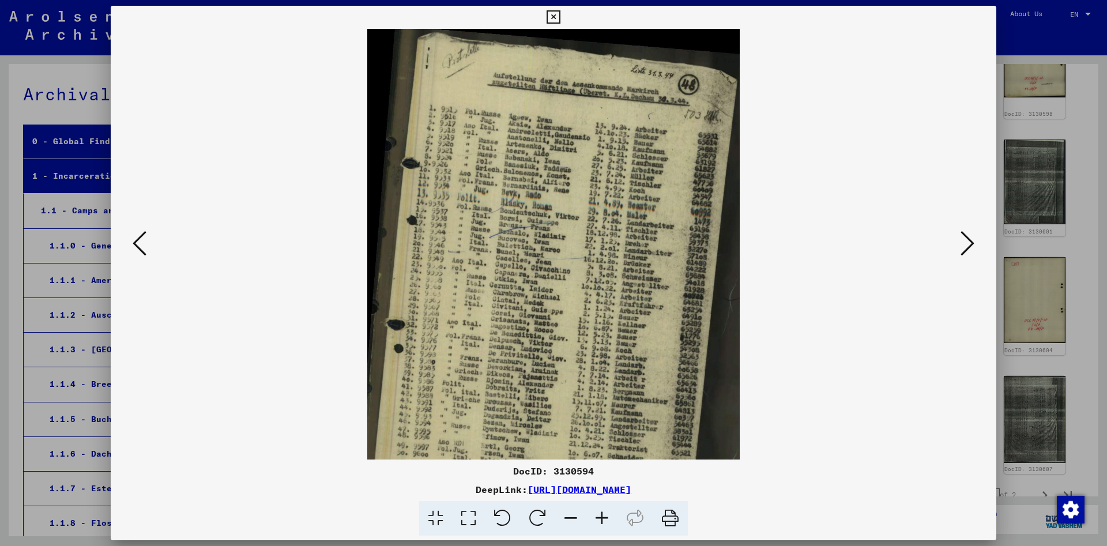
click at [604, 517] on icon at bounding box center [601, 518] width 31 height 35
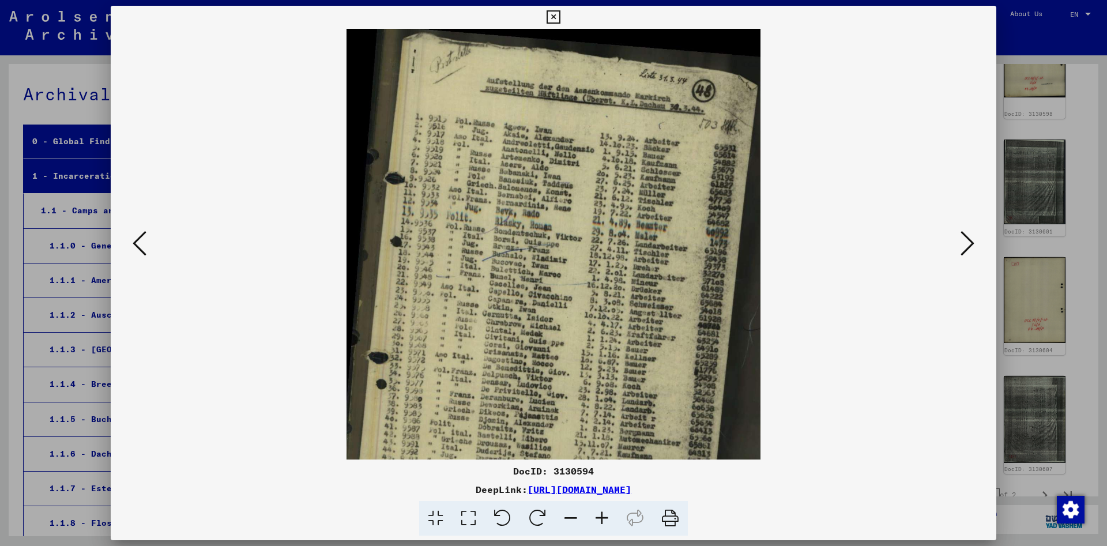
click at [604, 517] on icon at bounding box center [601, 518] width 31 height 35
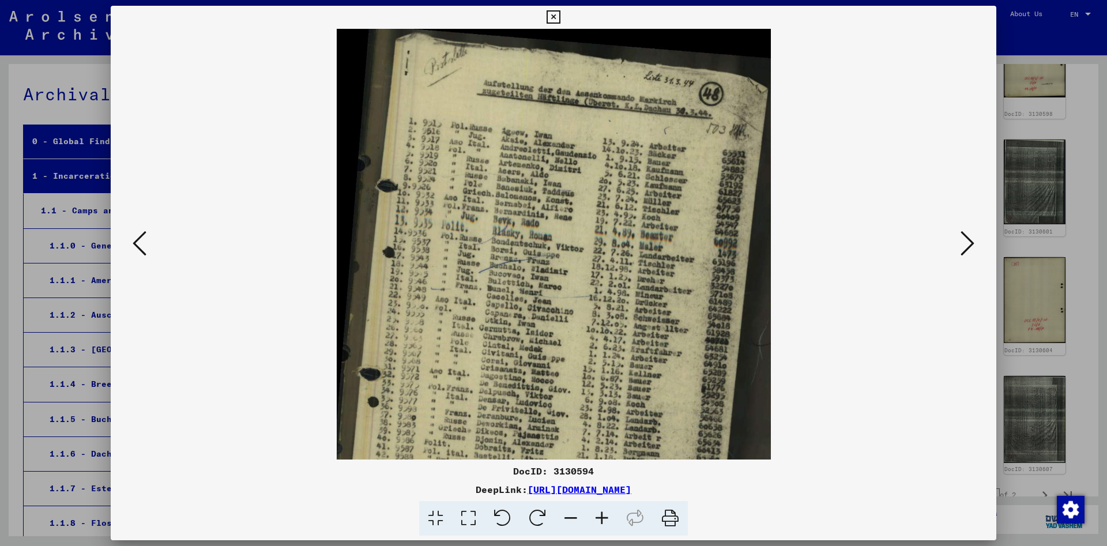
click at [604, 517] on icon at bounding box center [601, 518] width 31 height 35
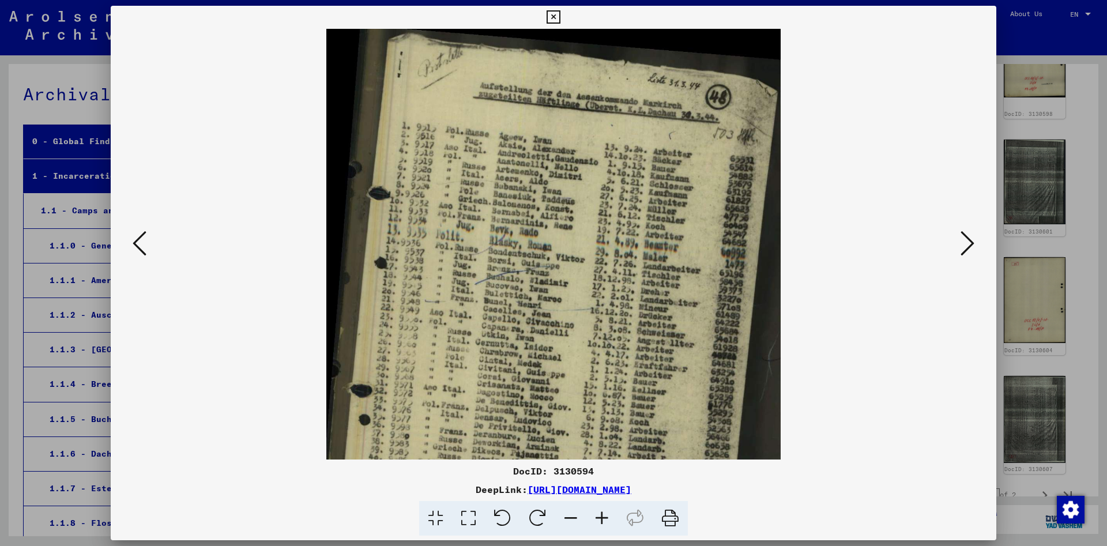
click at [604, 517] on icon at bounding box center [601, 518] width 31 height 35
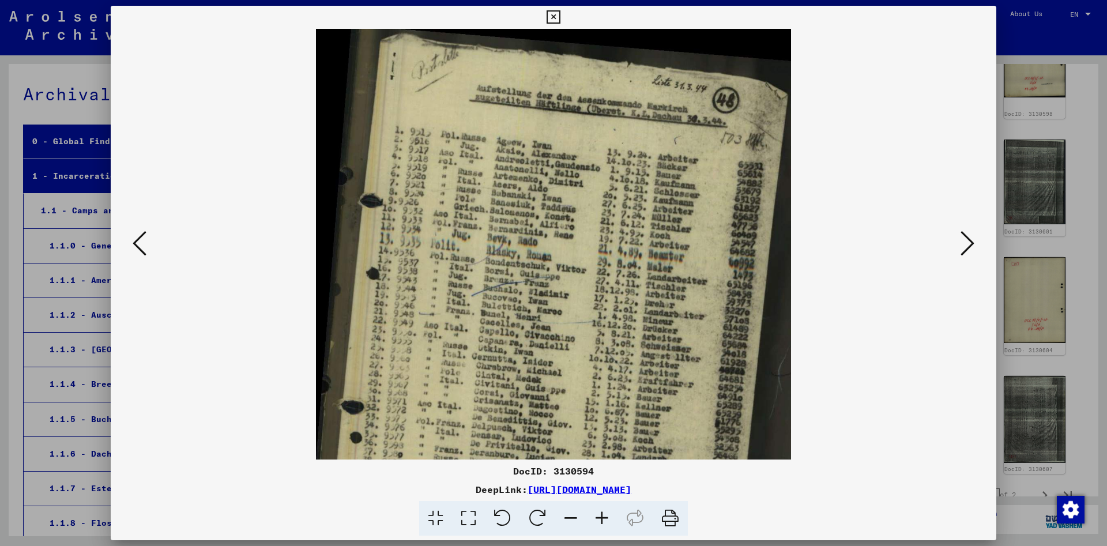
click at [604, 517] on icon at bounding box center [601, 518] width 31 height 35
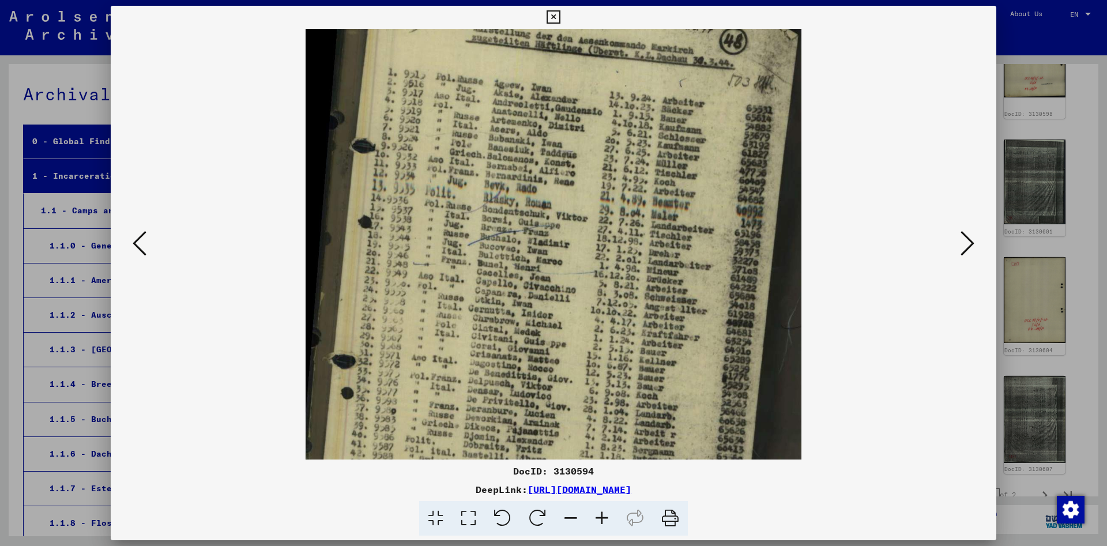
drag, startPoint x: 526, startPoint y: 360, endPoint x: 535, endPoint y: 287, distance: 74.3
click at [535, 292] on img at bounding box center [554, 312] width 496 height 690
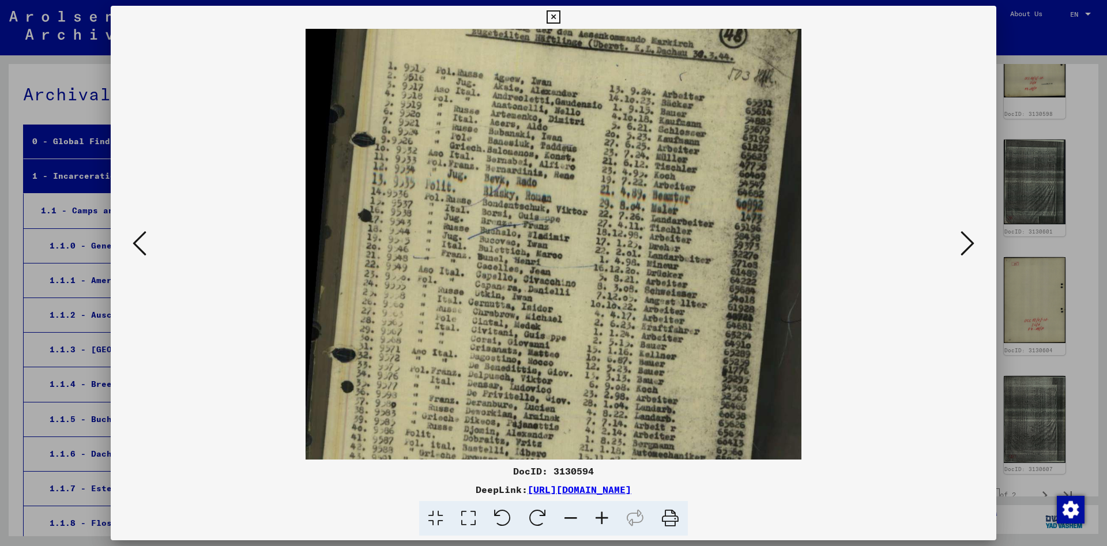
click at [560, 20] on icon at bounding box center [553, 17] width 13 height 14
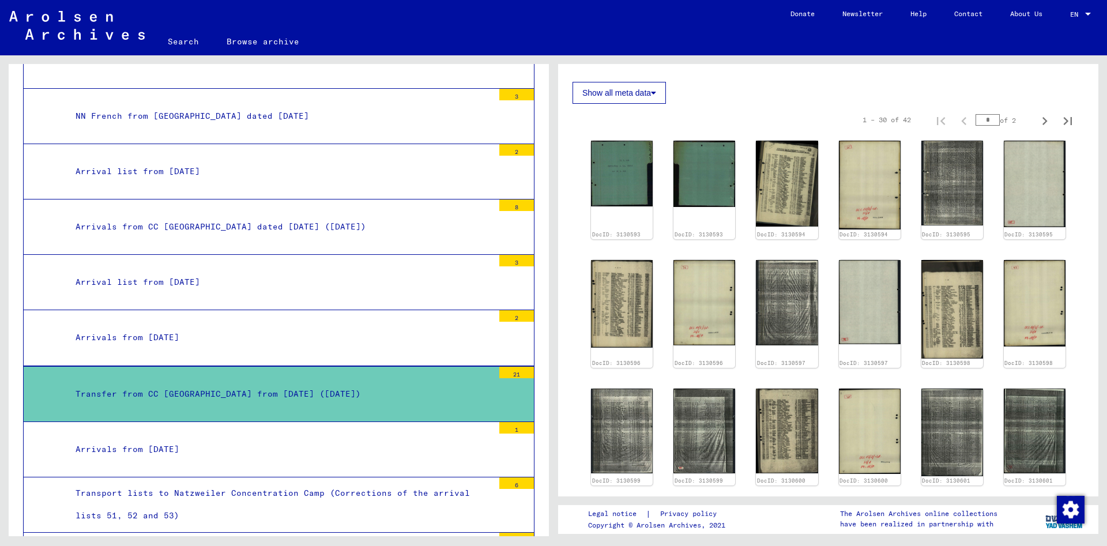
scroll to position [2865, 0]
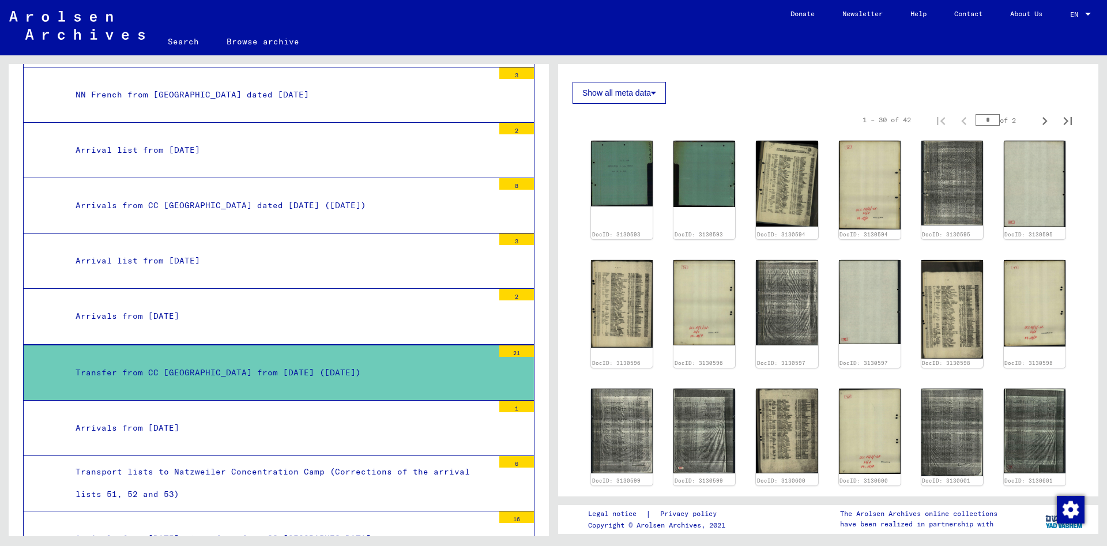
click at [355, 417] on div "Arrivals from [DATE]" at bounding box center [280, 428] width 427 height 22
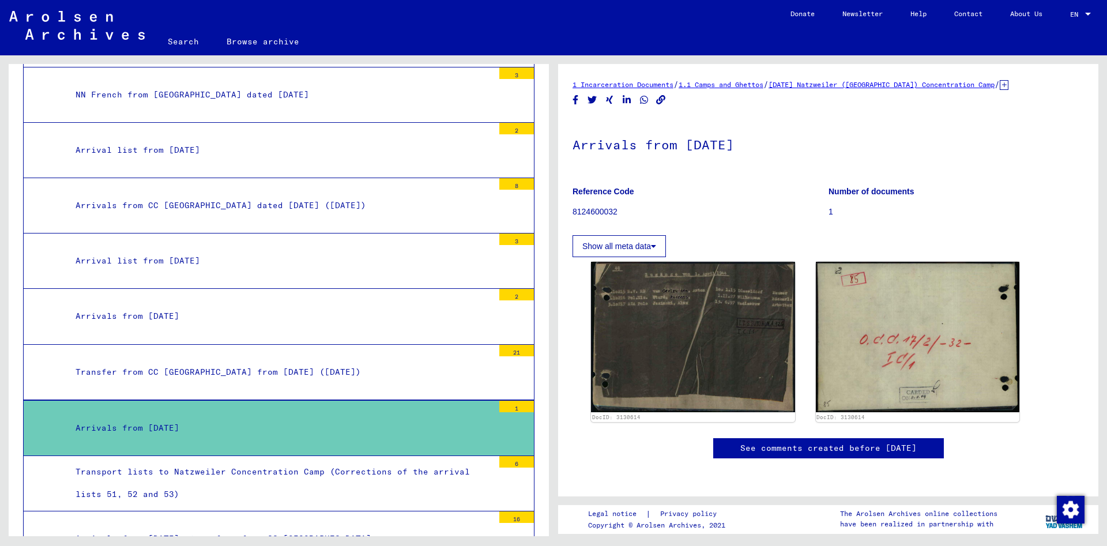
click at [340, 461] on div "Transport lists to Natzweiler Concentration Camp (Corrections of the arrival li…" at bounding box center [280, 483] width 427 height 45
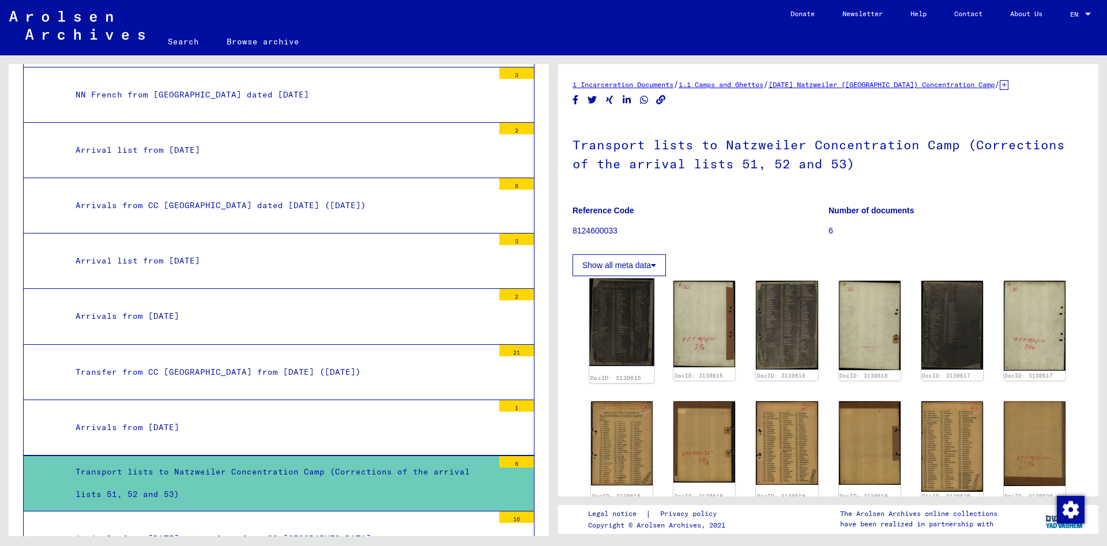
click at [627, 325] on img at bounding box center [621, 323] width 65 height 88
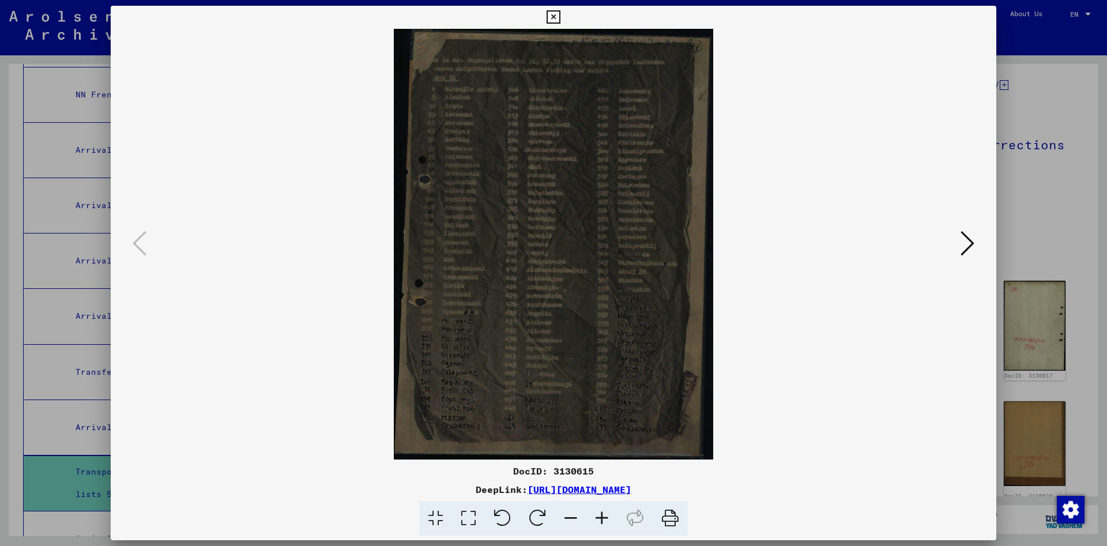
click at [967, 240] on icon at bounding box center [968, 244] width 14 height 28
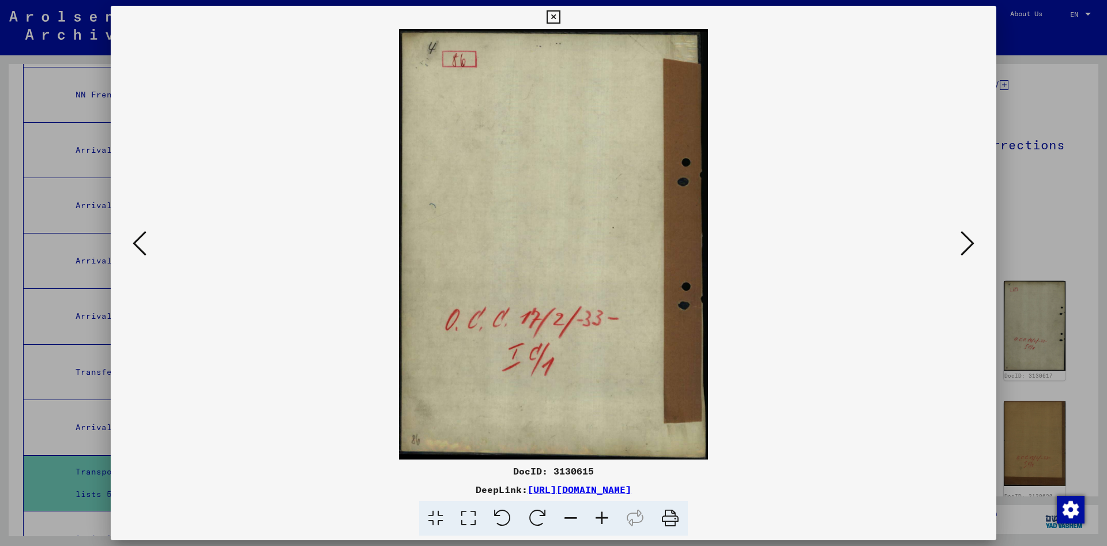
click at [967, 240] on icon at bounding box center [968, 244] width 14 height 28
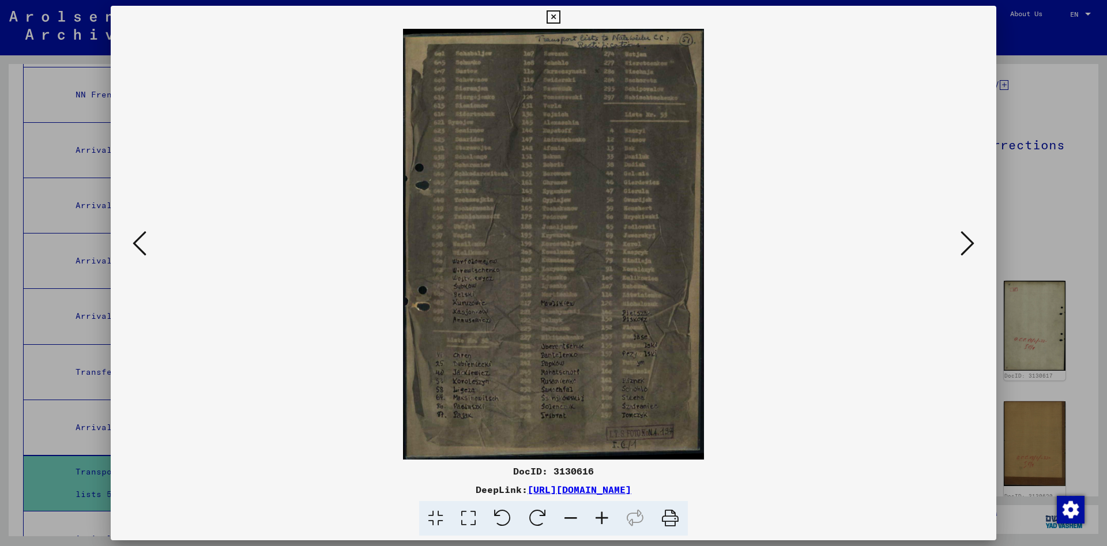
click at [967, 240] on icon at bounding box center [968, 244] width 14 height 28
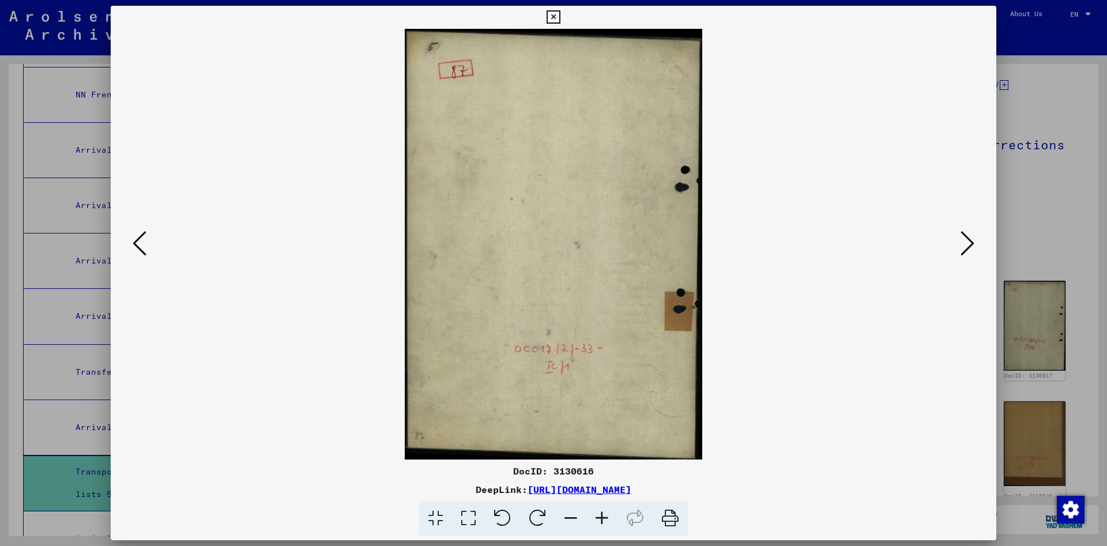
click at [967, 240] on icon at bounding box center [968, 244] width 14 height 28
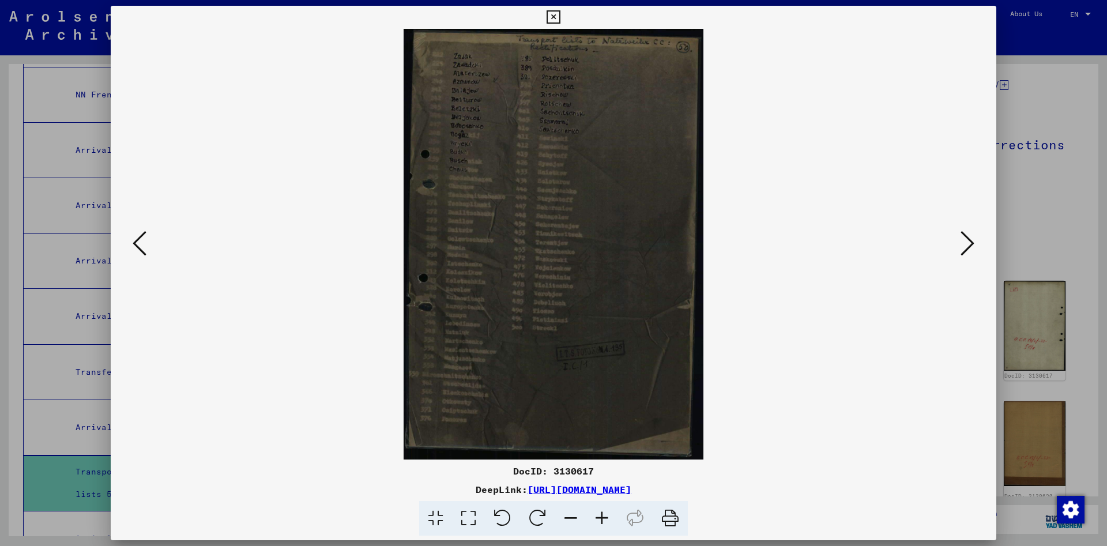
click at [967, 240] on icon at bounding box center [968, 244] width 14 height 28
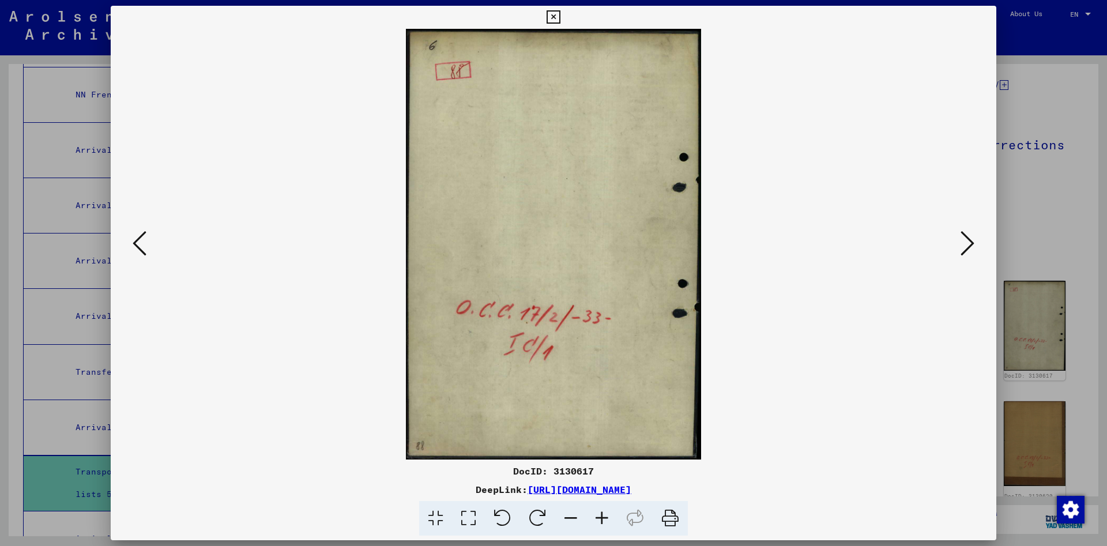
click at [967, 240] on icon at bounding box center [968, 244] width 14 height 28
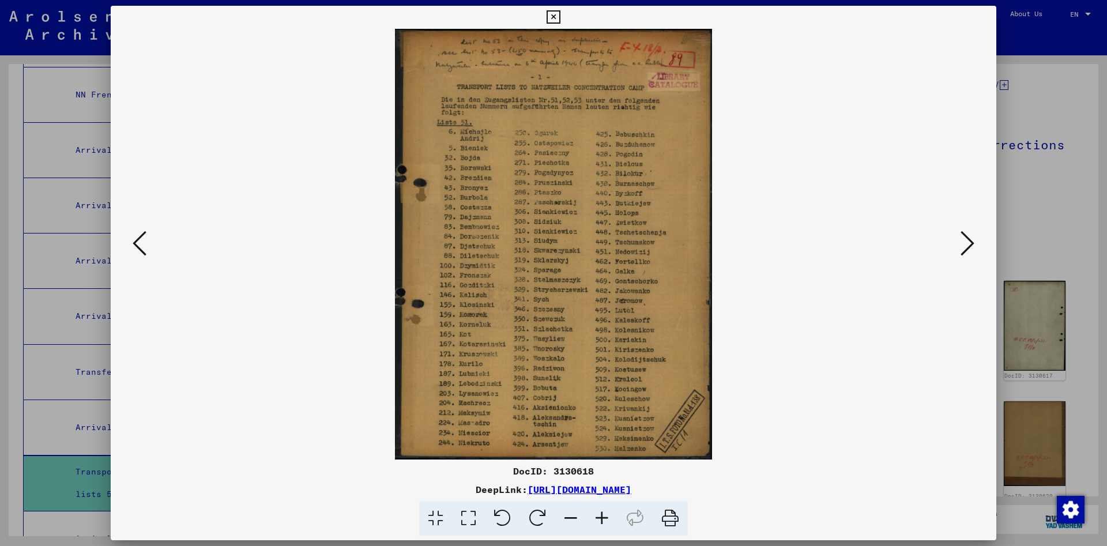
click at [967, 240] on icon at bounding box center [968, 244] width 14 height 28
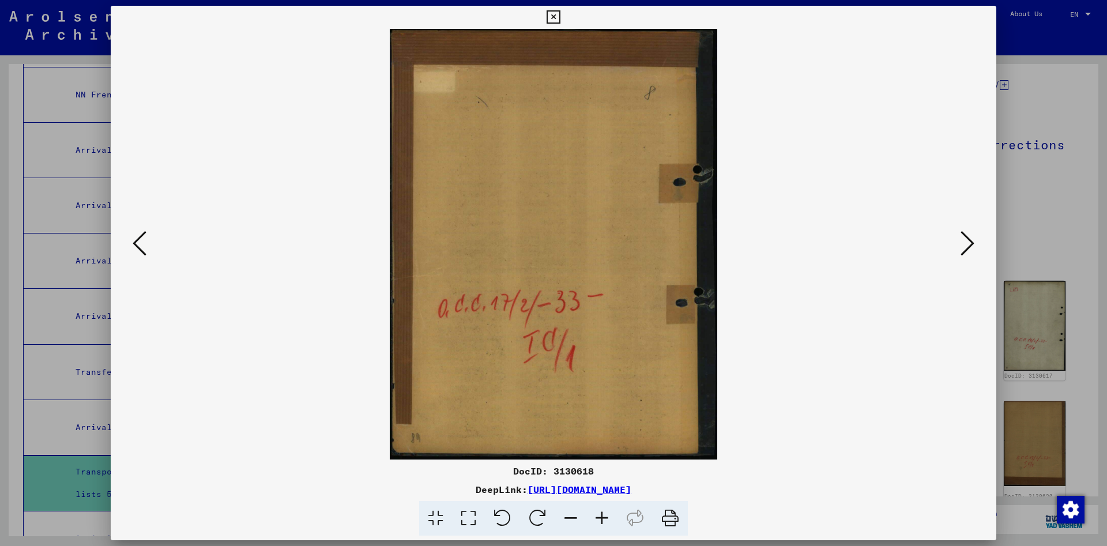
click at [967, 240] on icon at bounding box center [968, 244] width 14 height 28
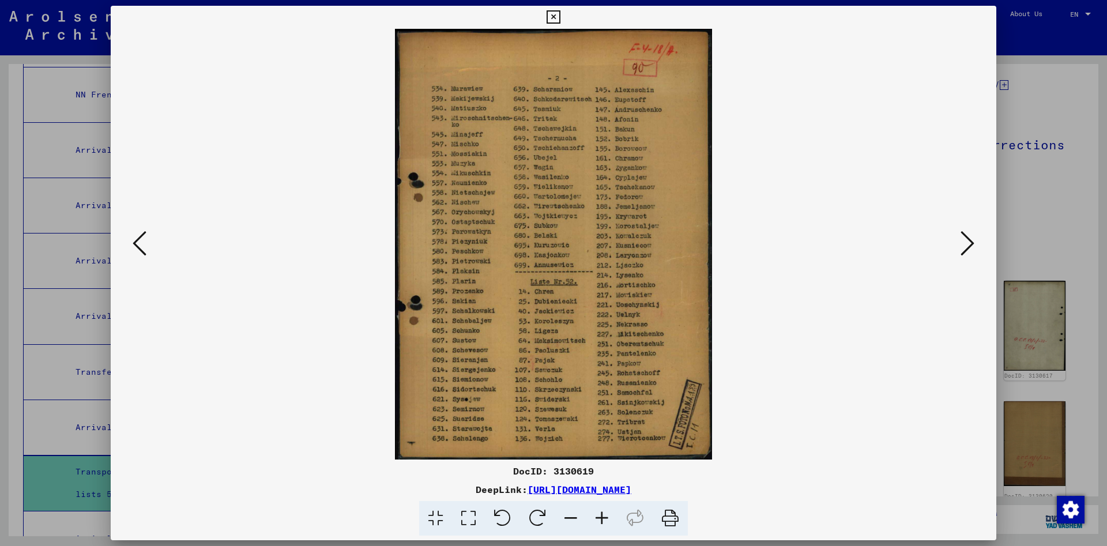
click at [967, 240] on icon at bounding box center [968, 244] width 14 height 28
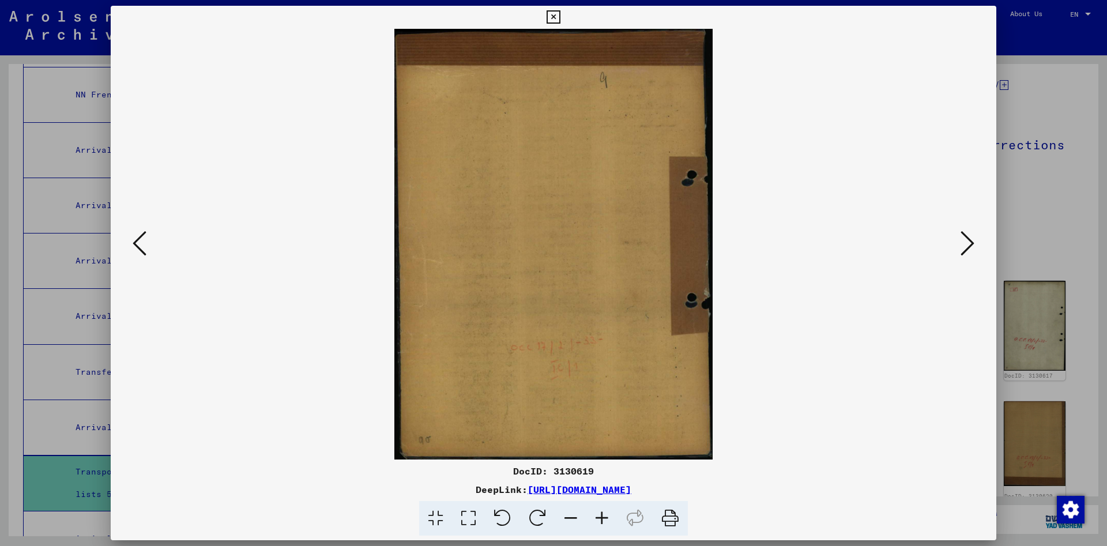
click at [967, 240] on icon at bounding box center [968, 244] width 14 height 28
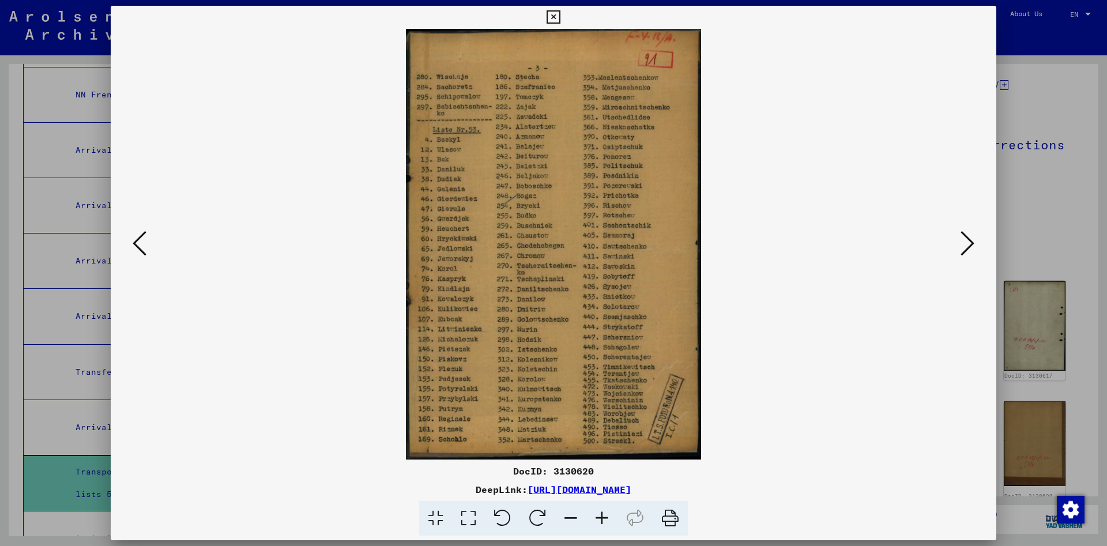
click at [967, 240] on icon at bounding box center [968, 244] width 14 height 28
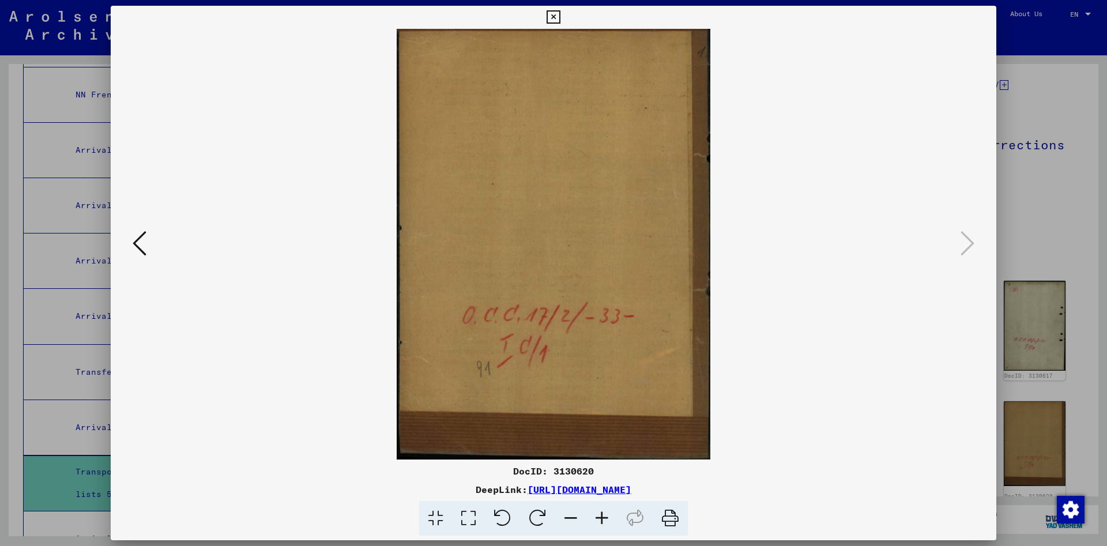
click at [560, 16] on icon at bounding box center [553, 17] width 13 height 14
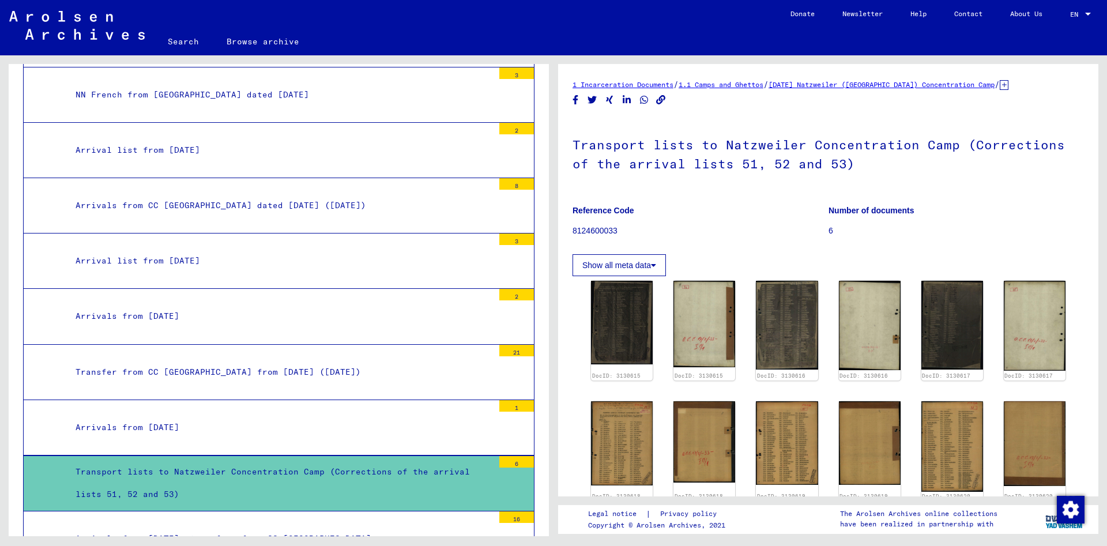
click at [264, 305] on div "Arrivals from [DATE]" at bounding box center [280, 316] width 427 height 22
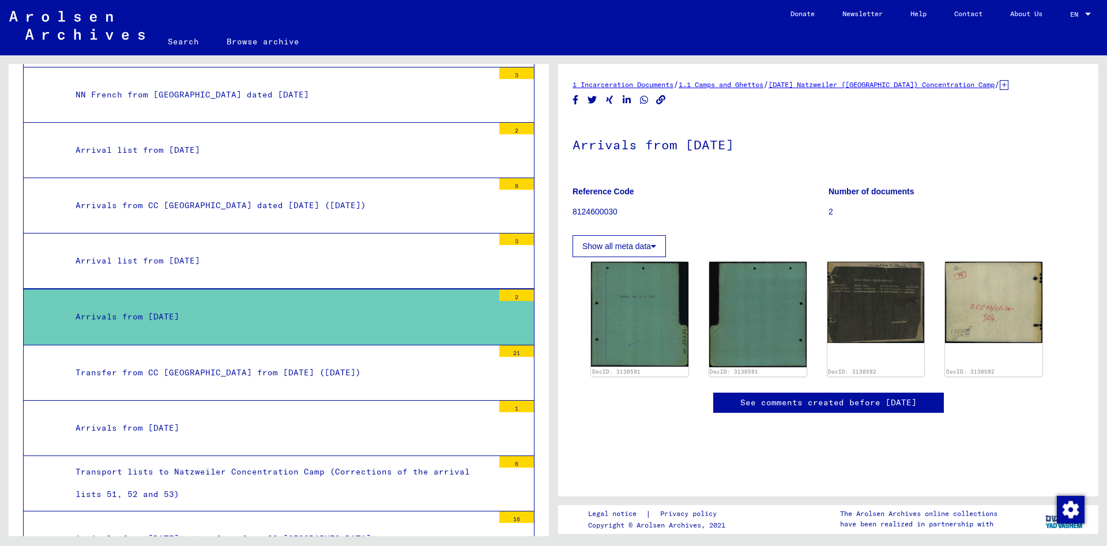
click at [226, 250] on div "Arrival list from [DATE]" at bounding box center [280, 261] width 427 height 22
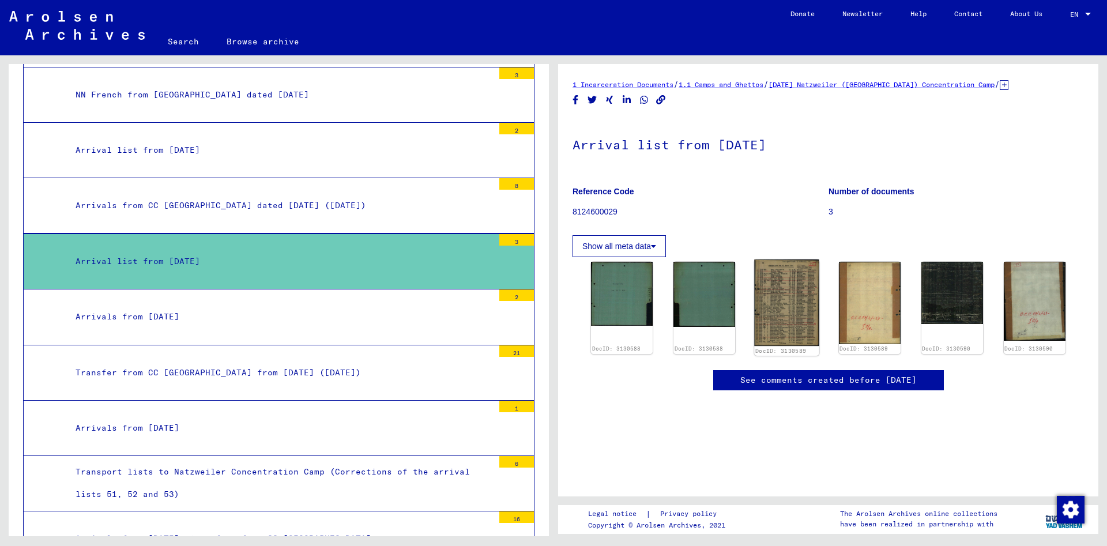
click at [781, 315] on img at bounding box center [787, 302] width 65 height 86
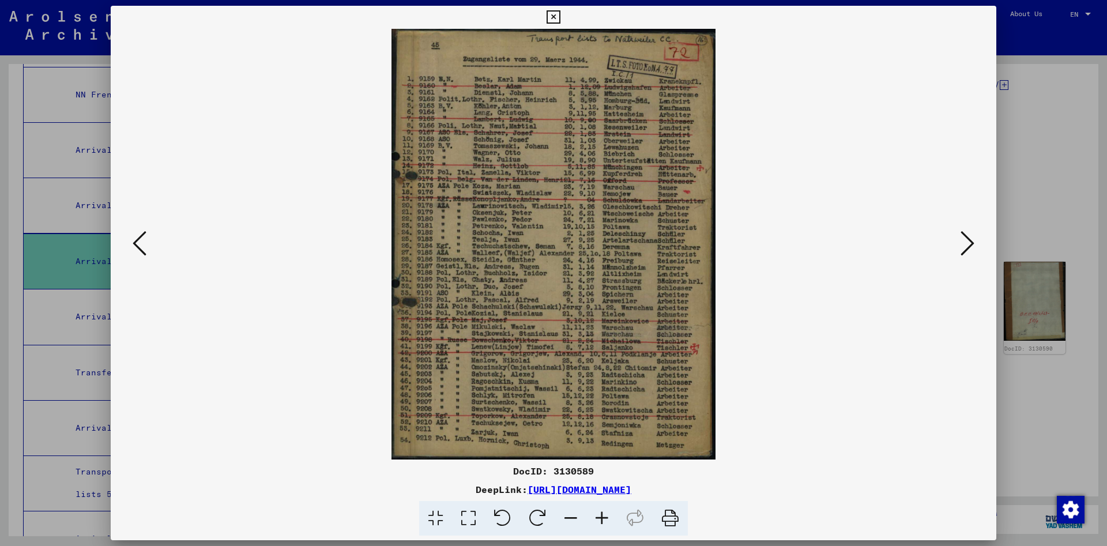
click at [964, 245] on icon at bounding box center [968, 244] width 14 height 28
